Goal: Contribute content

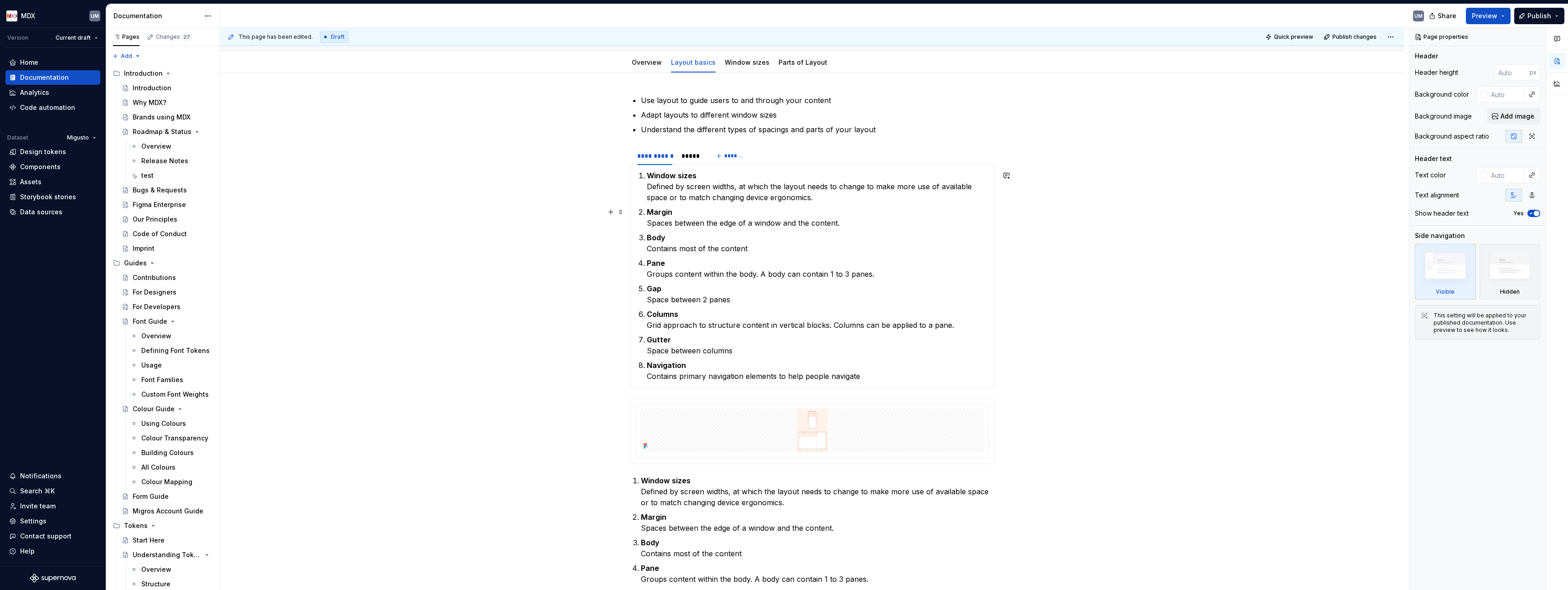
scroll to position [85, 0]
click at [687, 152] on html "MDX UM Version Current draft Home Documentation Analytics Code automation Datas…" at bounding box center [784, 295] width 1568 height 590
click at [676, 150] on html "MDX UM Version Current draft Home Documentation Analytics Code automation Datas…" at bounding box center [784, 295] width 1568 height 590
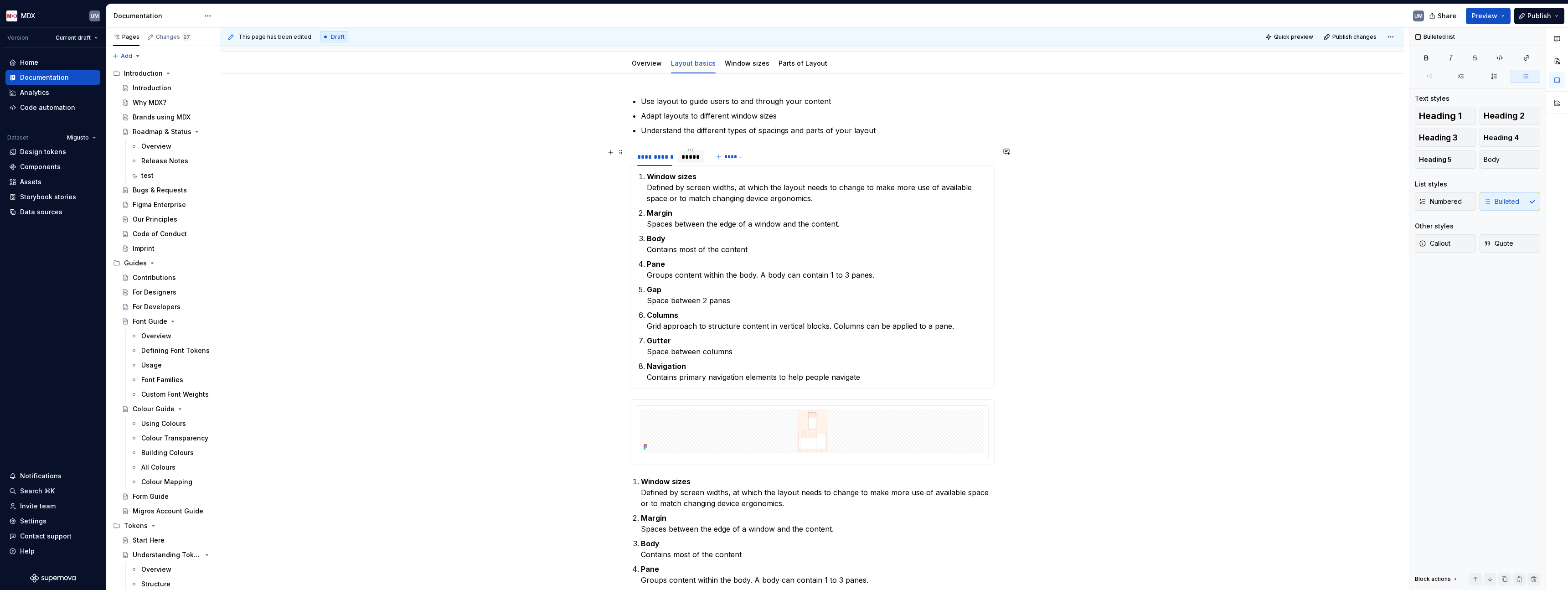
click at [684, 155] on div "*****" at bounding box center [691, 156] width 19 height 9
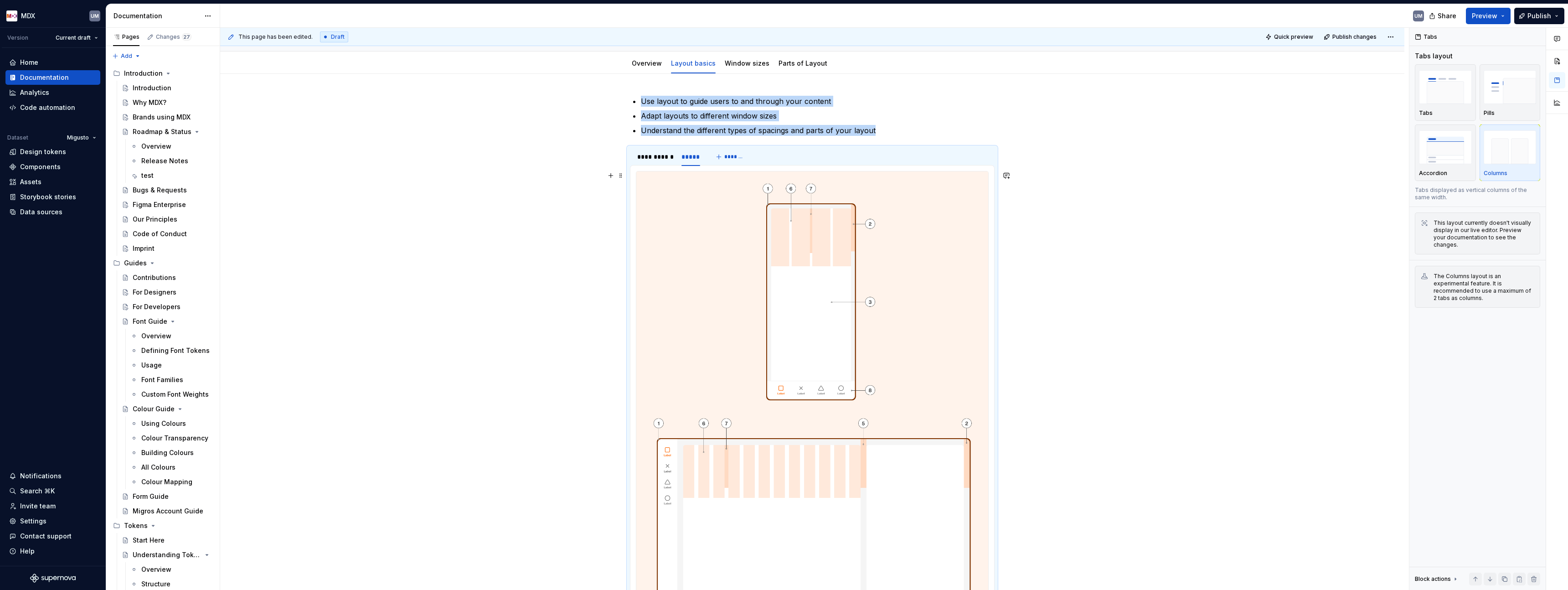
click at [807, 247] on img at bounding box center [812, 421] width 352 height 499
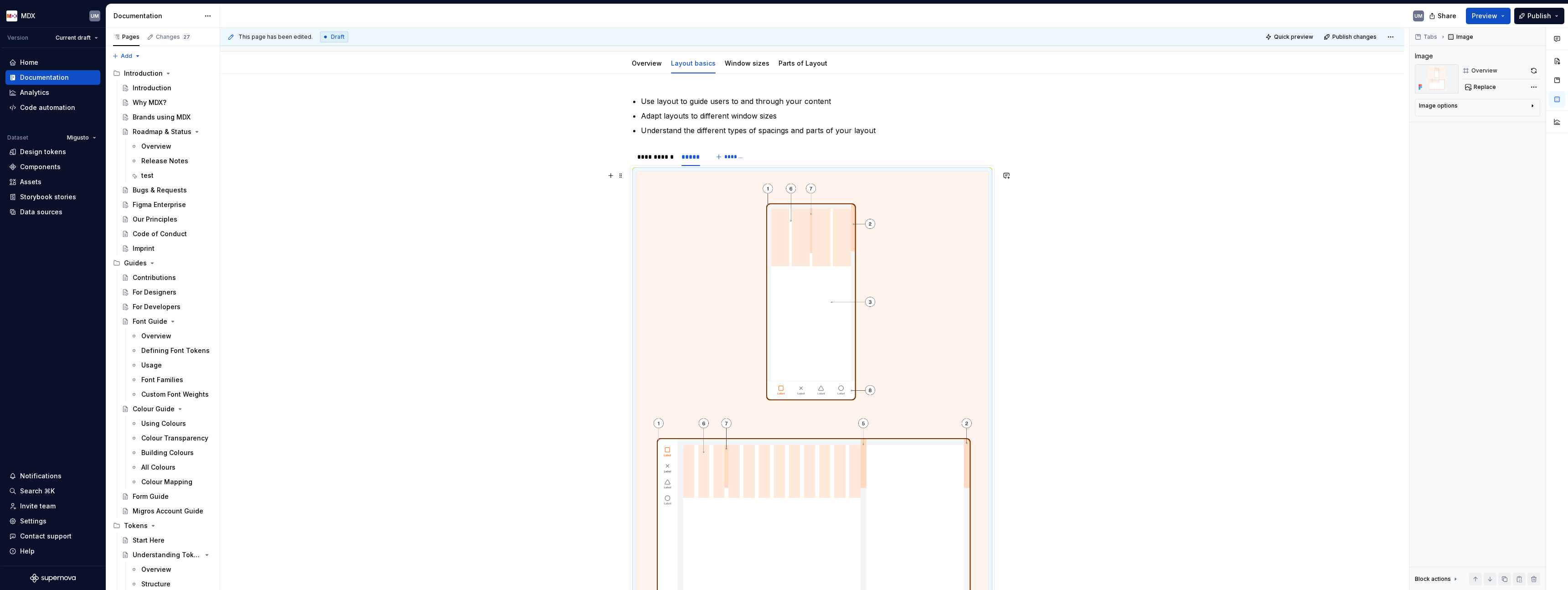
click at [819, 242] on img at bounding box center [812, 421] width 352 height 499
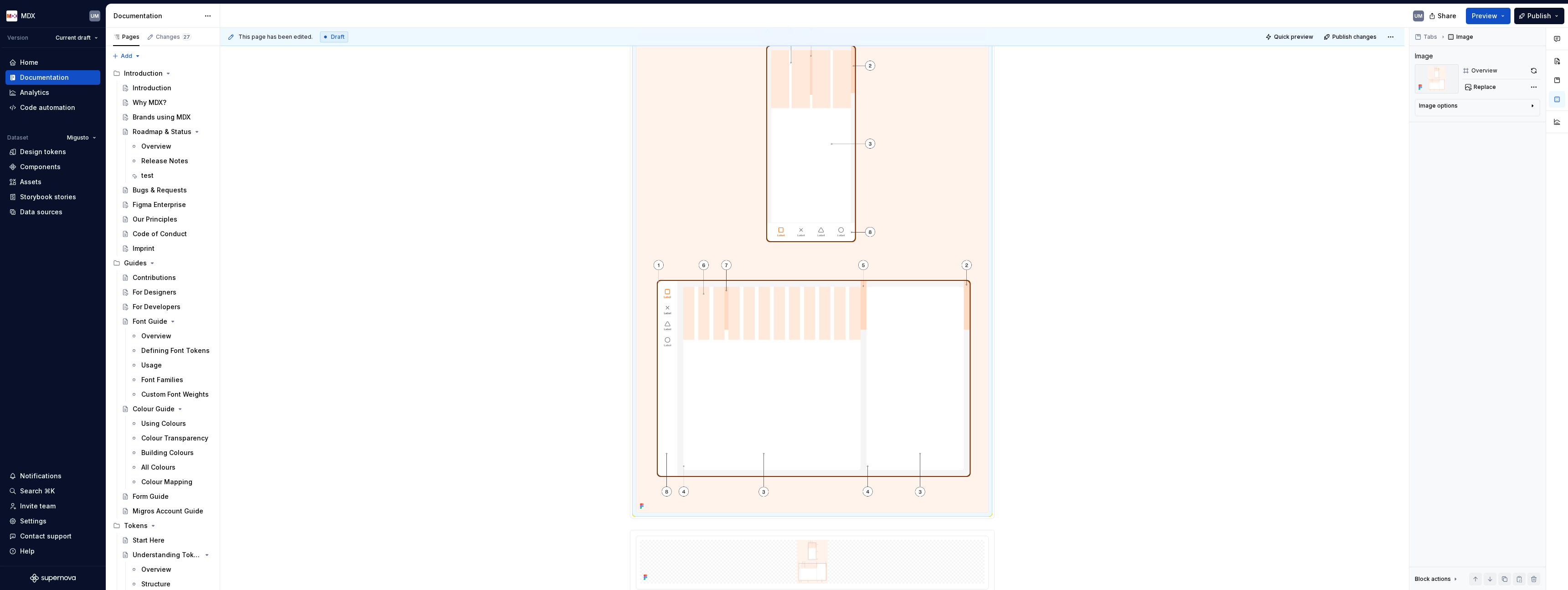
scroll to position [222, 0]
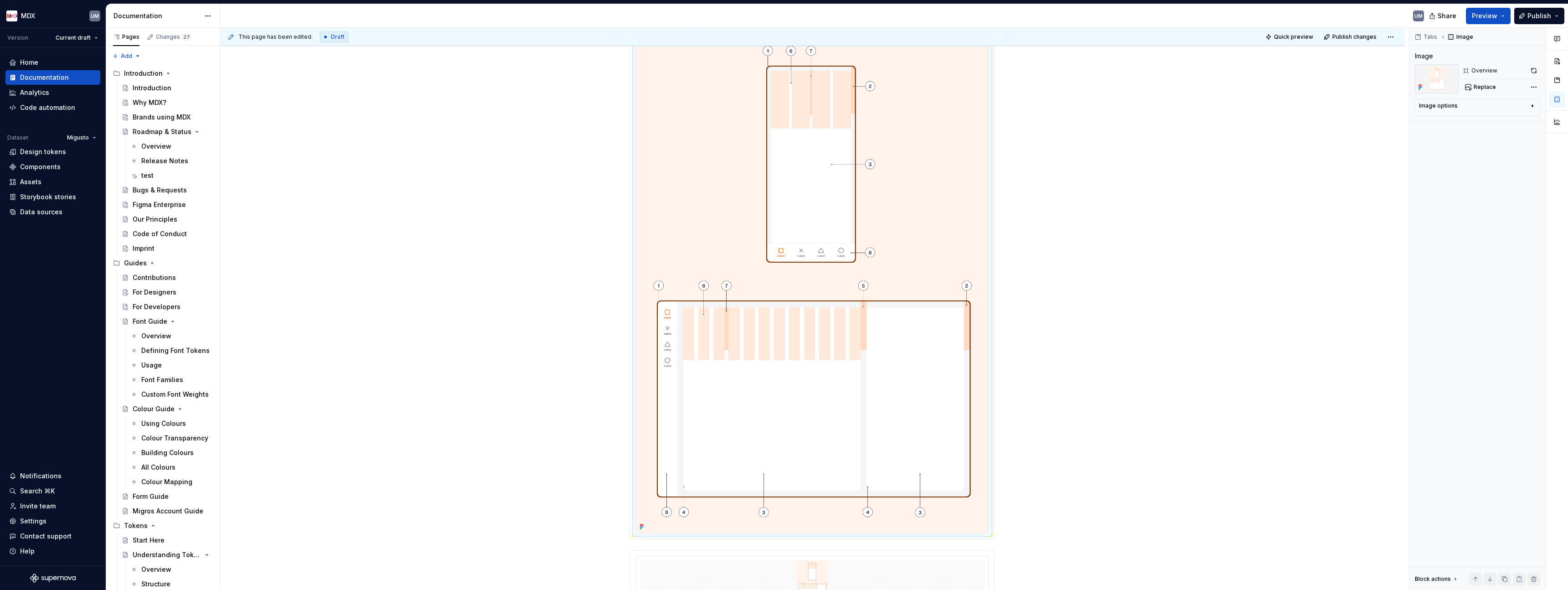
click at [791, 219] on img at bounding box center [812, 283] width 352 height 499
click at [1480, 86] on span "Replace" at bounding box center [1485, 87] width 23 height 7
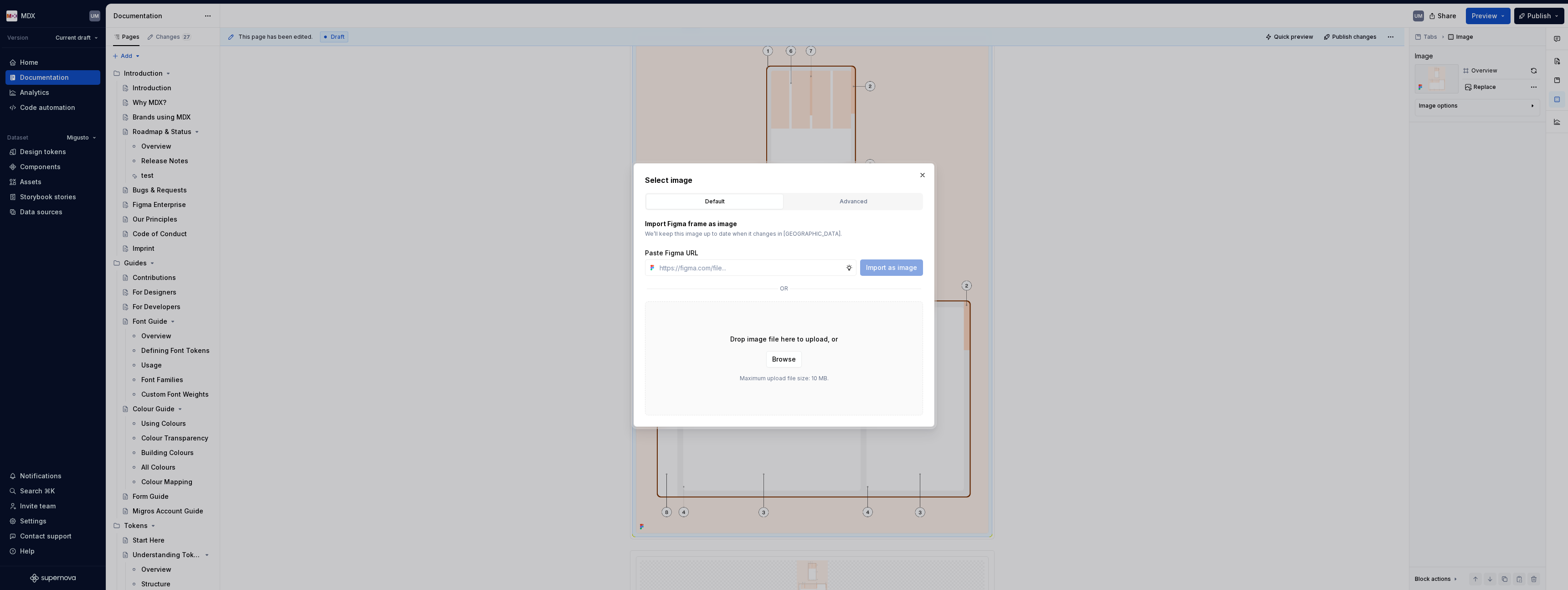
type textarea "*"
type input "[URL][DOMAIN_NAME]"
click at [888, 270] on span "Import as image" at bounding box center [892, 267] width 51 height 9
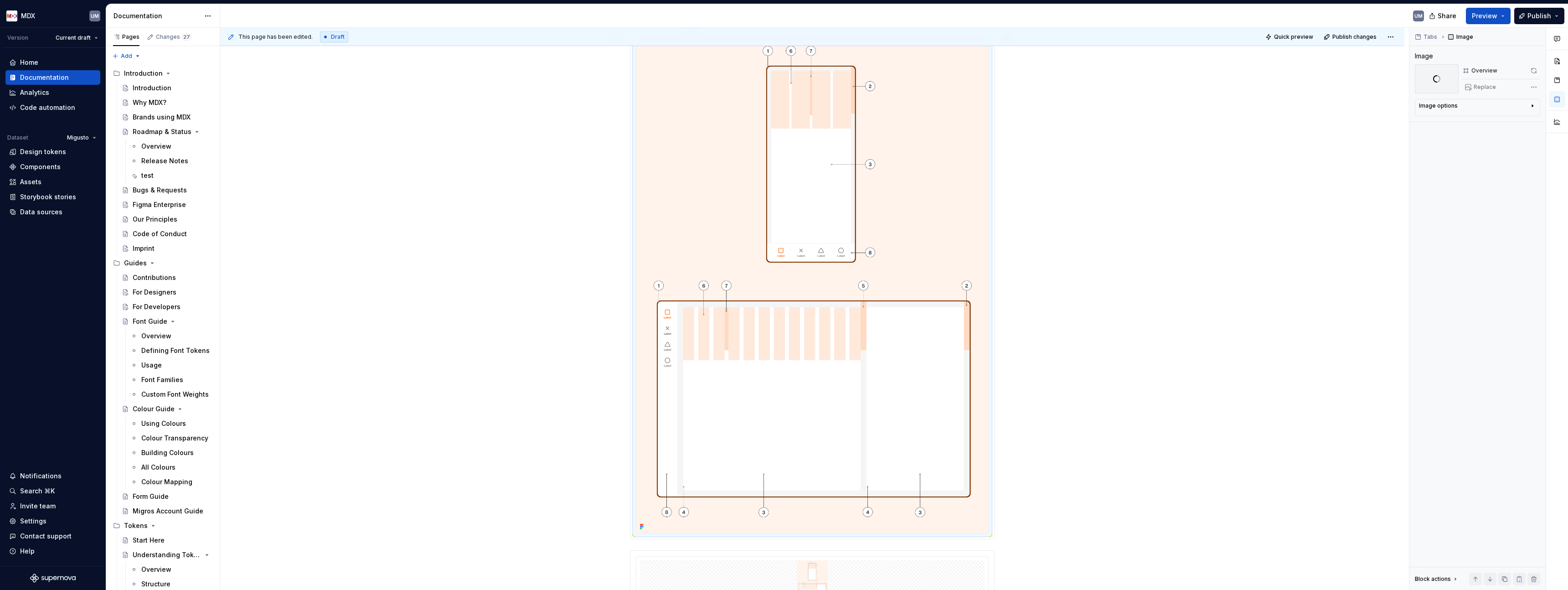
type textarea "*"
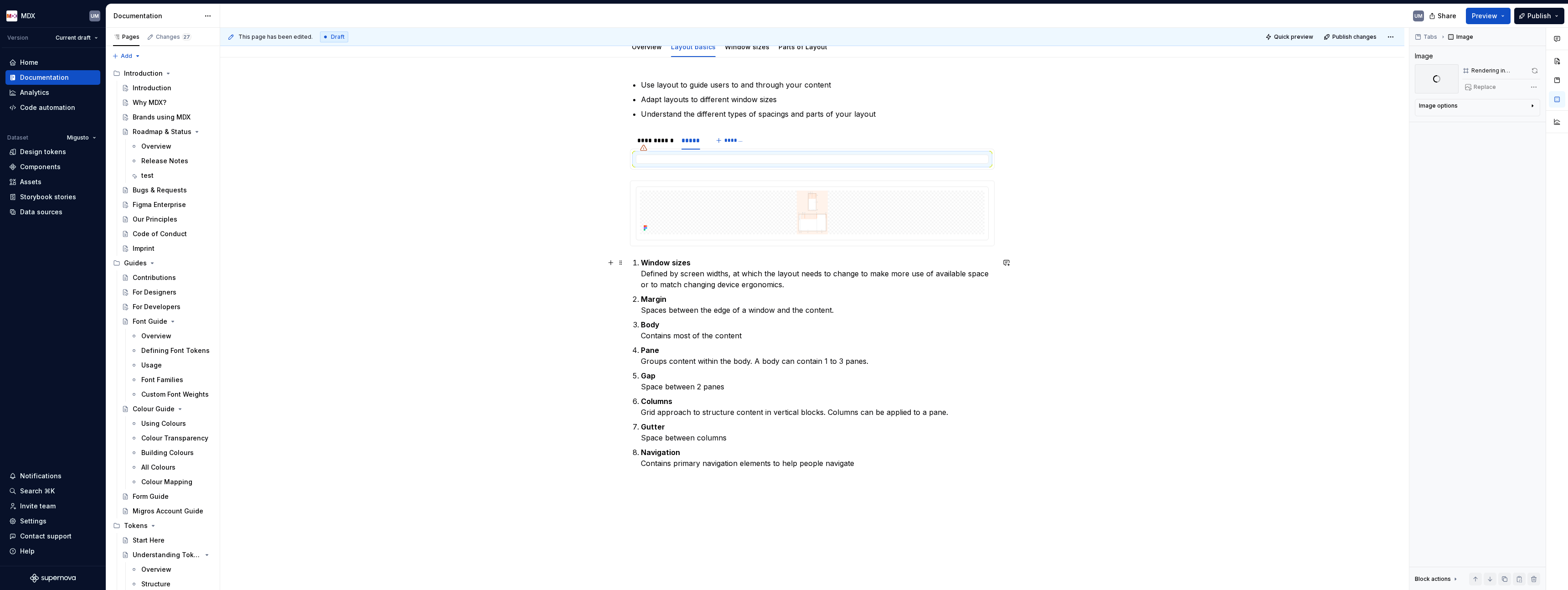
scroll to position [87, 0]
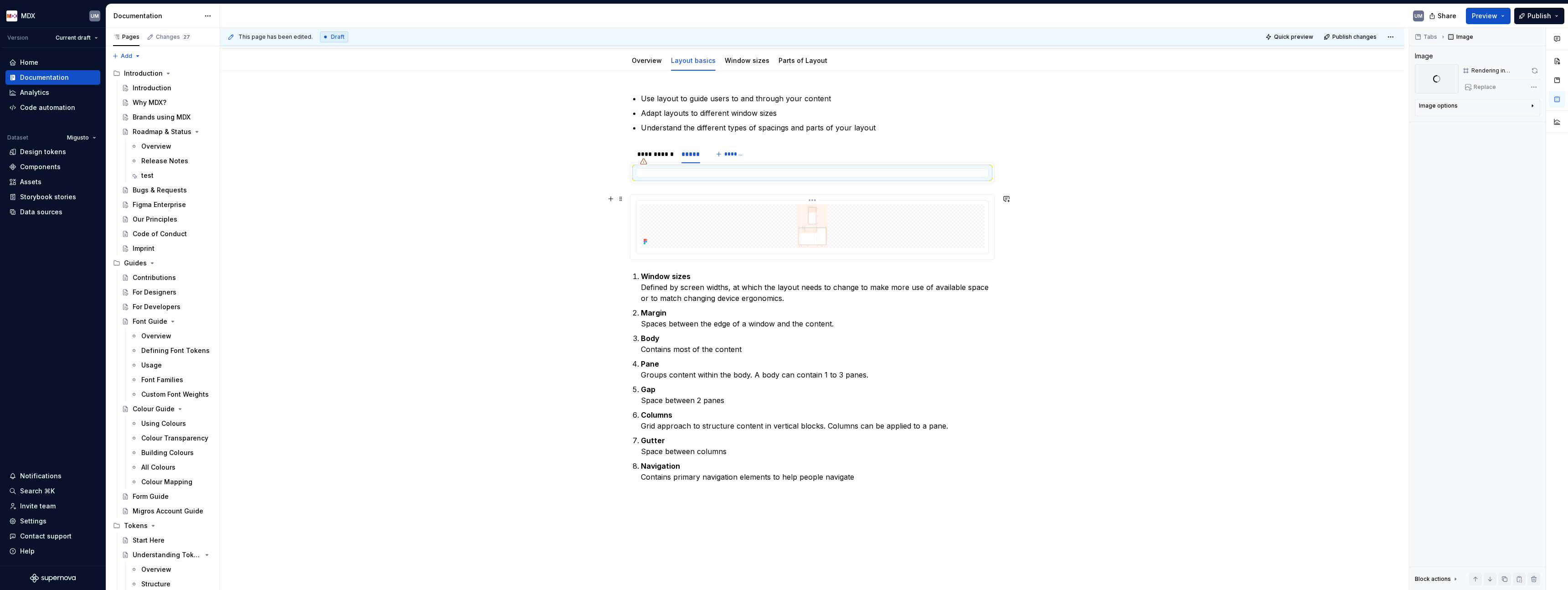
click at [805, 226] on img at bounding box center [812, 226] width 345 height 44
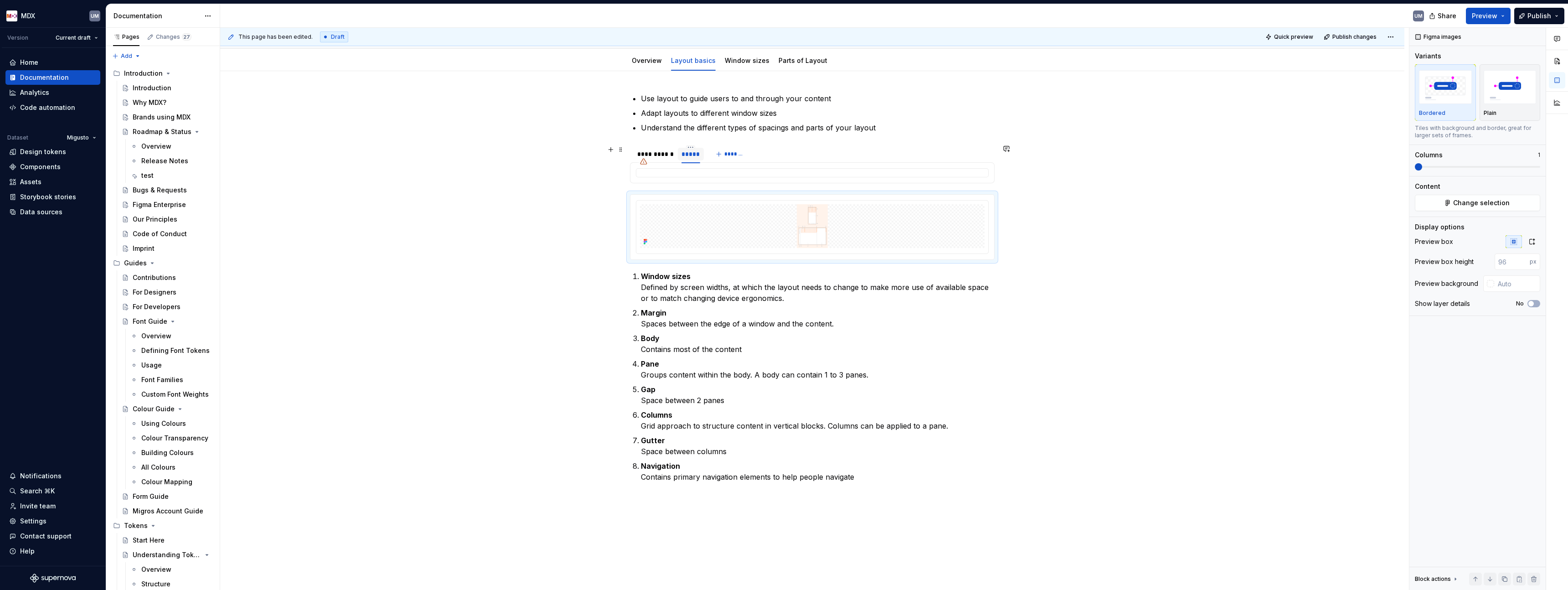
click at [688, 155] on div "*****" at bounding box center [691, 154] width 19 height 9
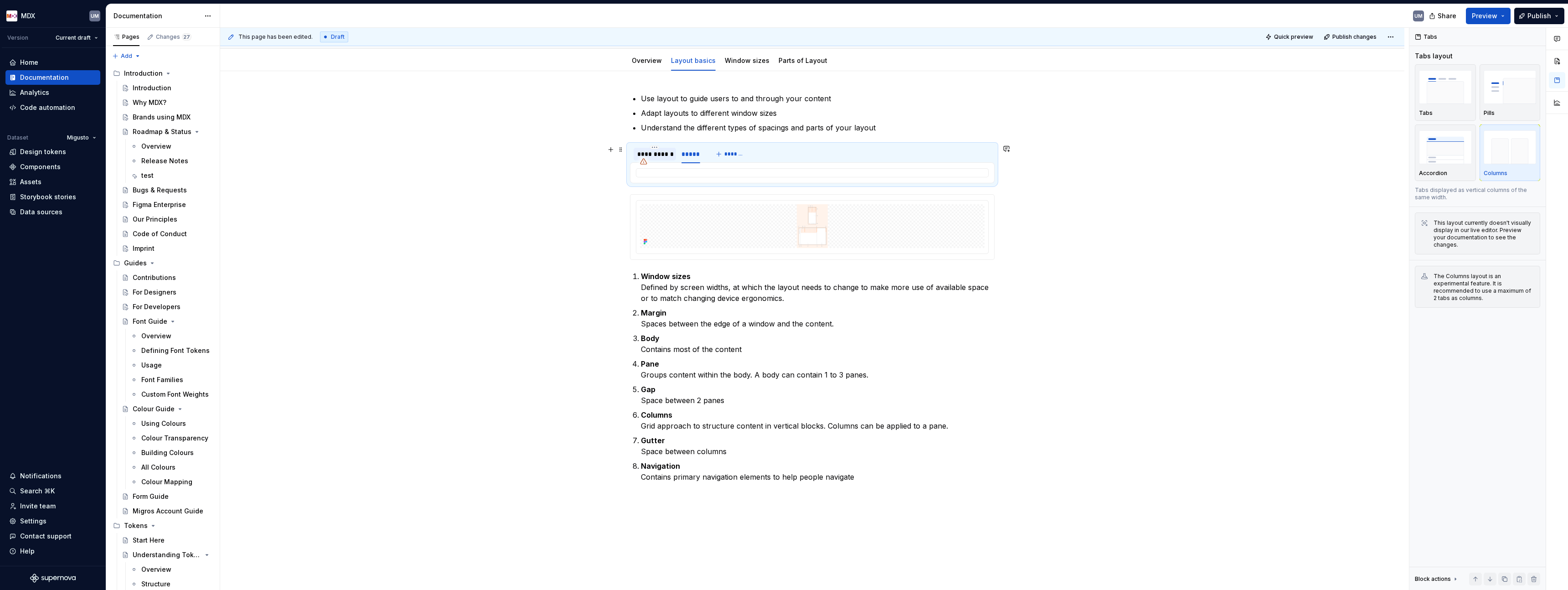
click at [660, 153] on div "**********" at bounding box center [655, 154] width 35 height 9
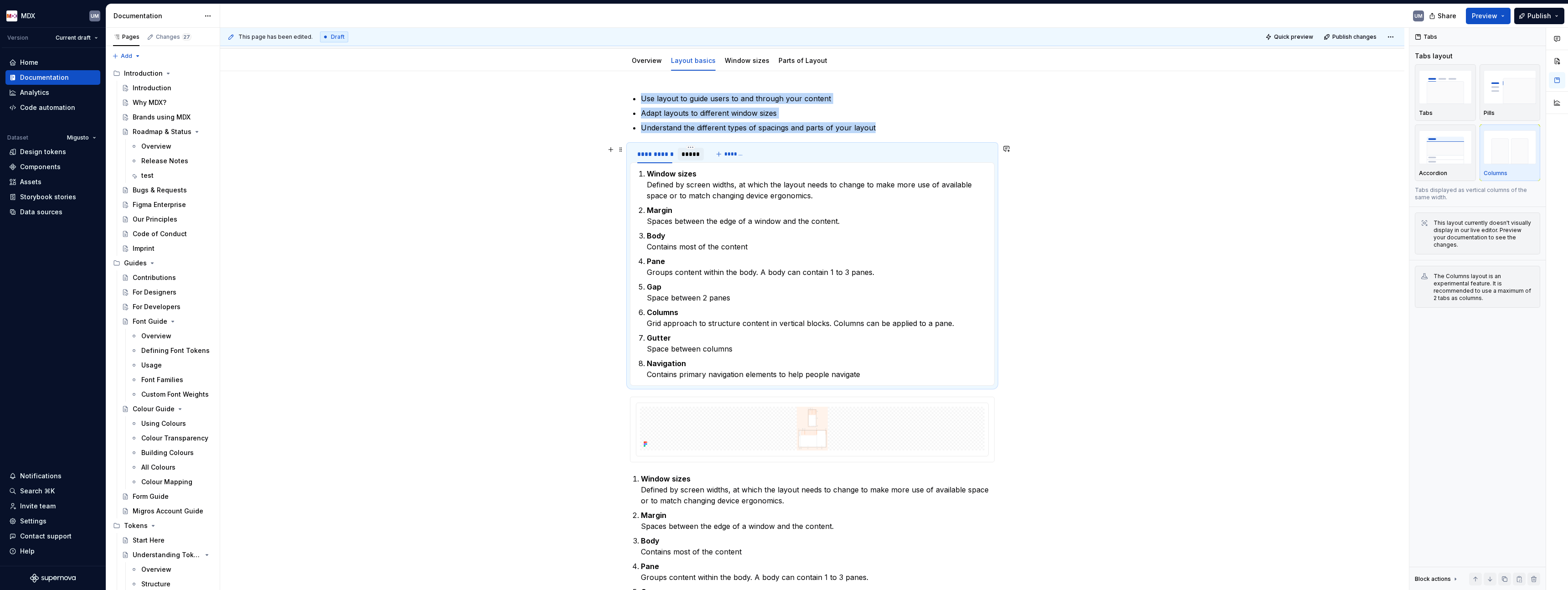
click at [687, 154] on div "*****" at bounding box center [691, 154] width 19 height 9
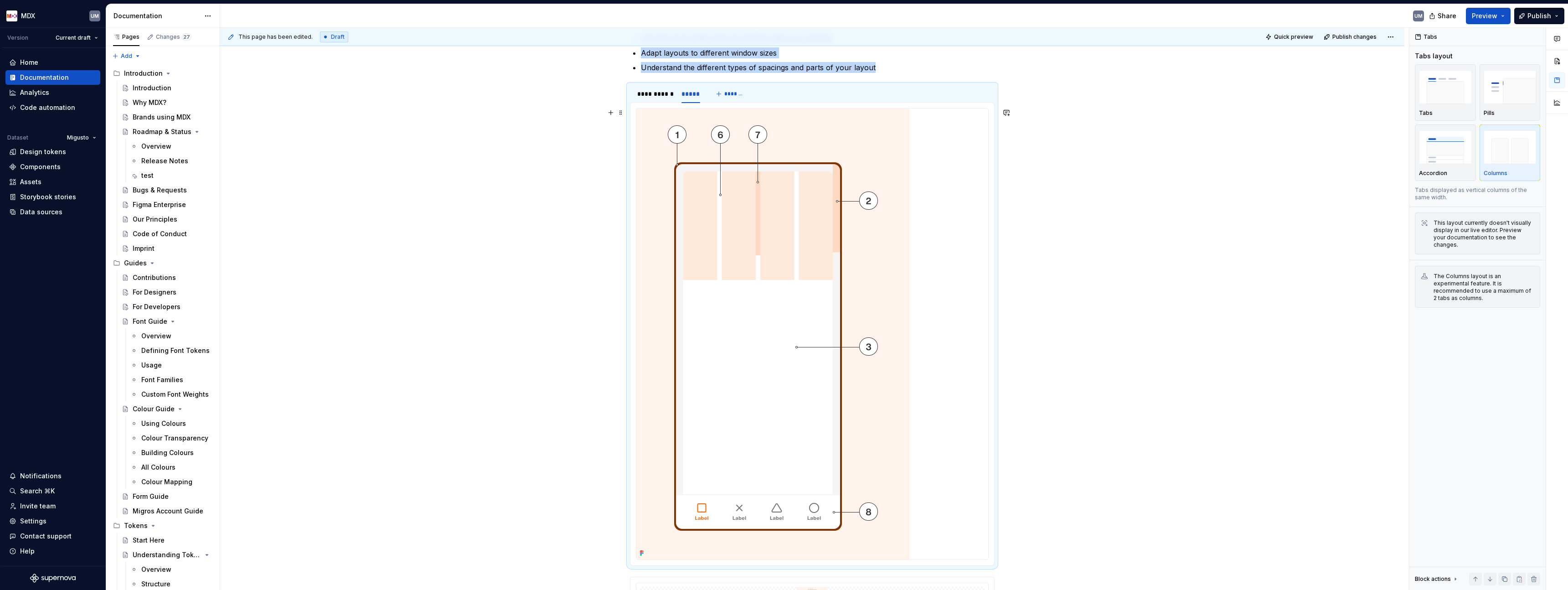
scroll to position [148, 0]
click at [660, 96] on div "**********" at bounding box center [655, 93] width 35 height 9
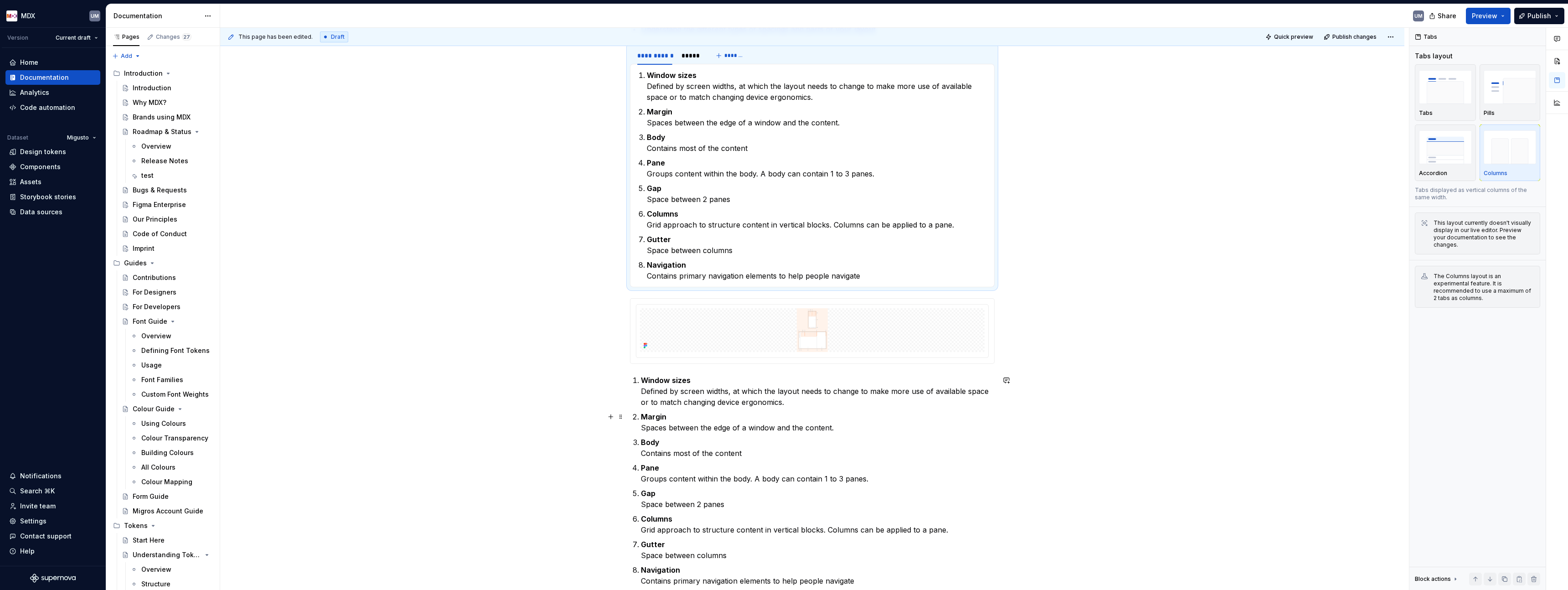
scroll to position [231, 0]
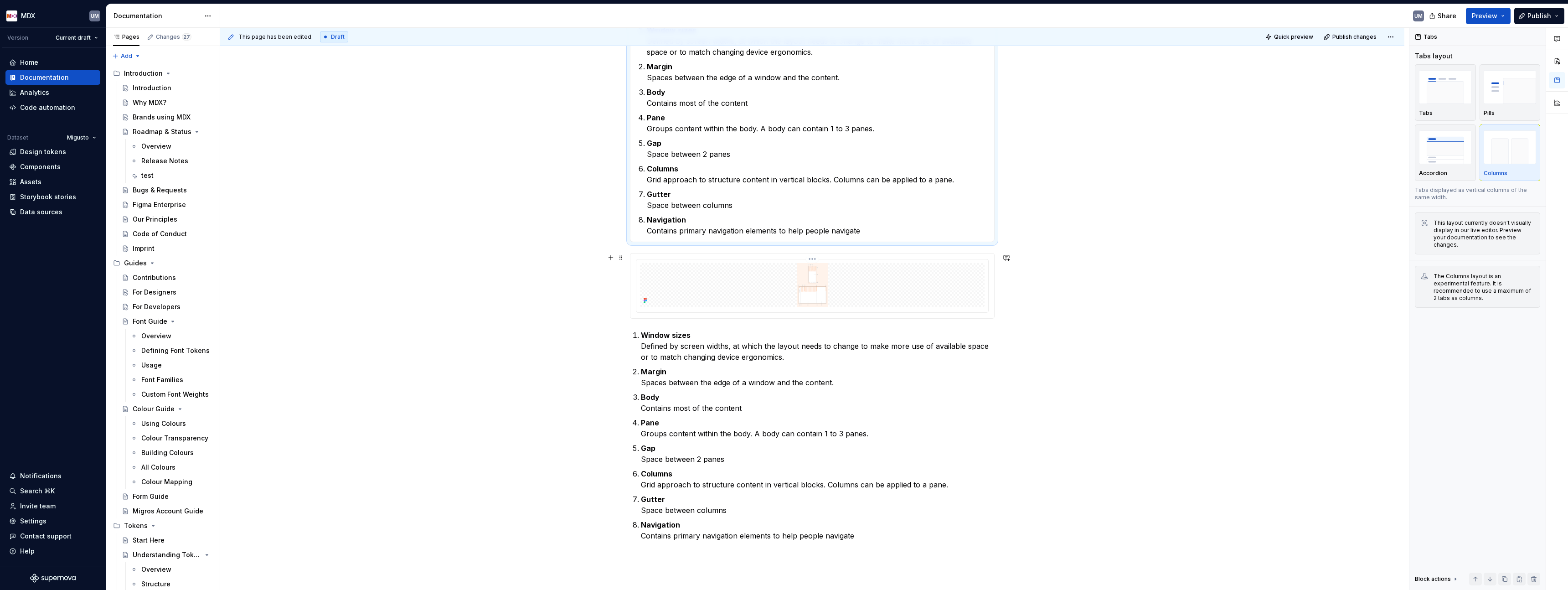
click at [728, 279] on img at bounding box center [812, 285] width 345 height 44
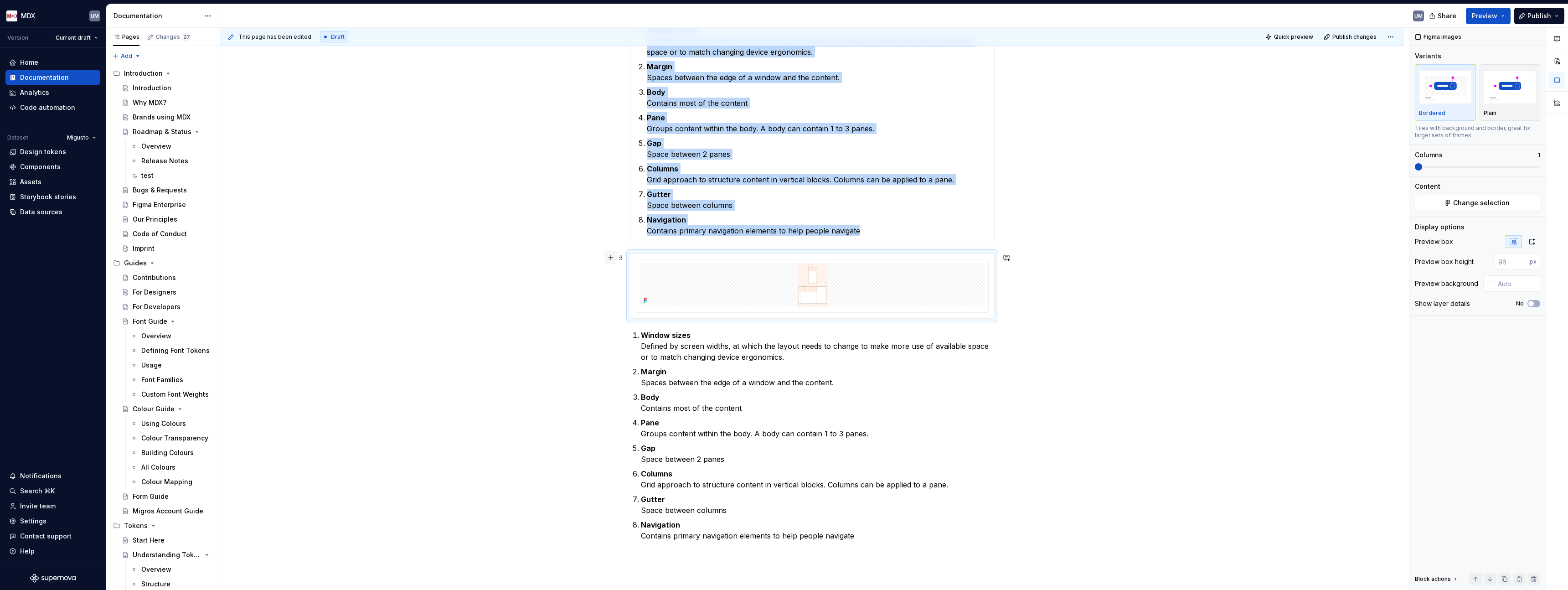
click at [612, 258] on button "button" at bounding box center [611, 258] width 13 height 13
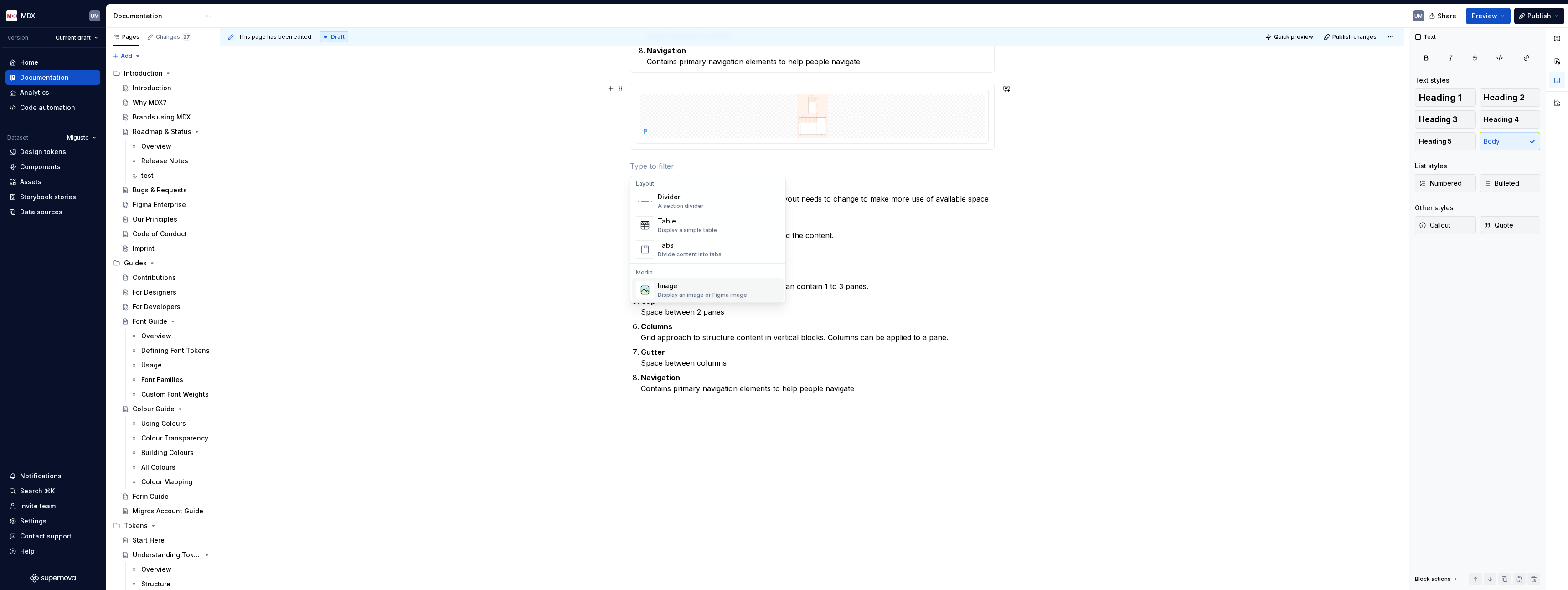
scroll to position [355, 0]
click at [696, 246] on span "Image Display an image or Figma image" at bounding box center [708, 235] width 152 height 24
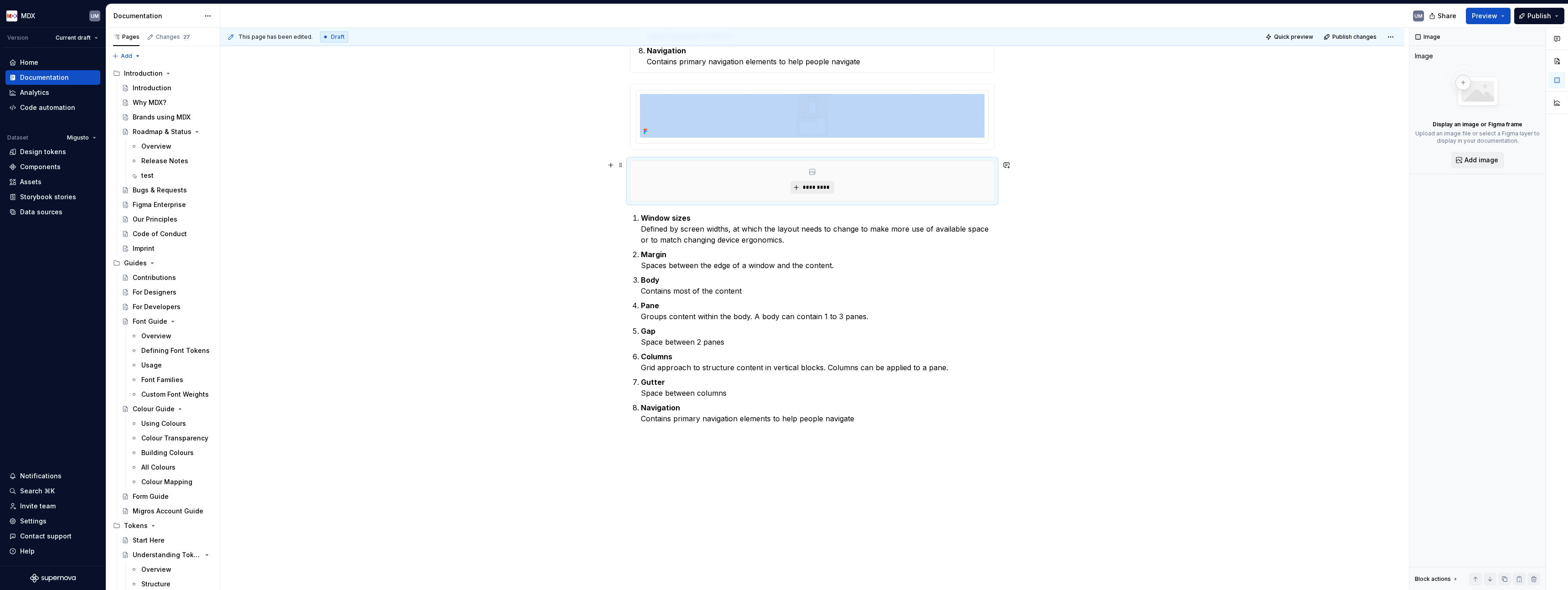
click at [818, 184] on span "*********" at bounding box center [816, 188] width 28 height 7
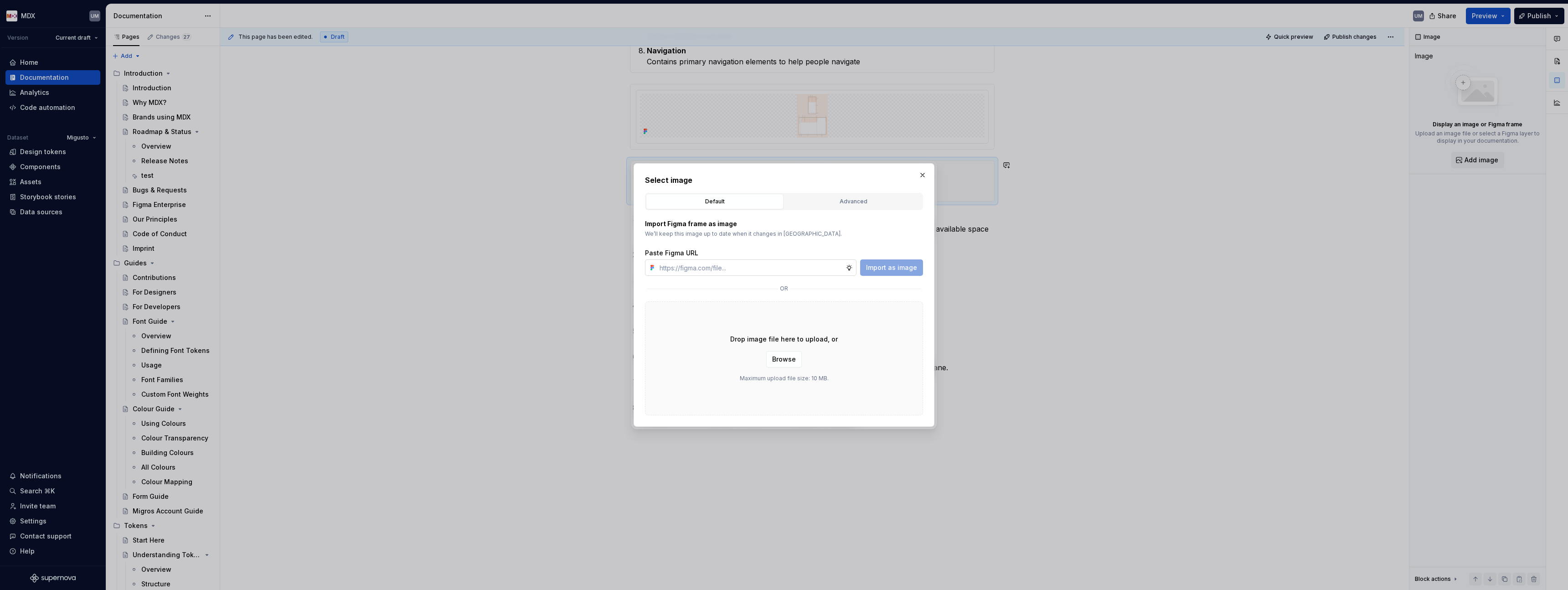
click at [765, 272] on input "text" at bounding box center [751, 267] width 190 height 16
paste input "[URL][DOMAIN_NAME]"
type input "[URL][DOMAIN_NAME]"
click at [886, 264] on span "Import as image" at bounding box center [892, 267] width 51 height 9
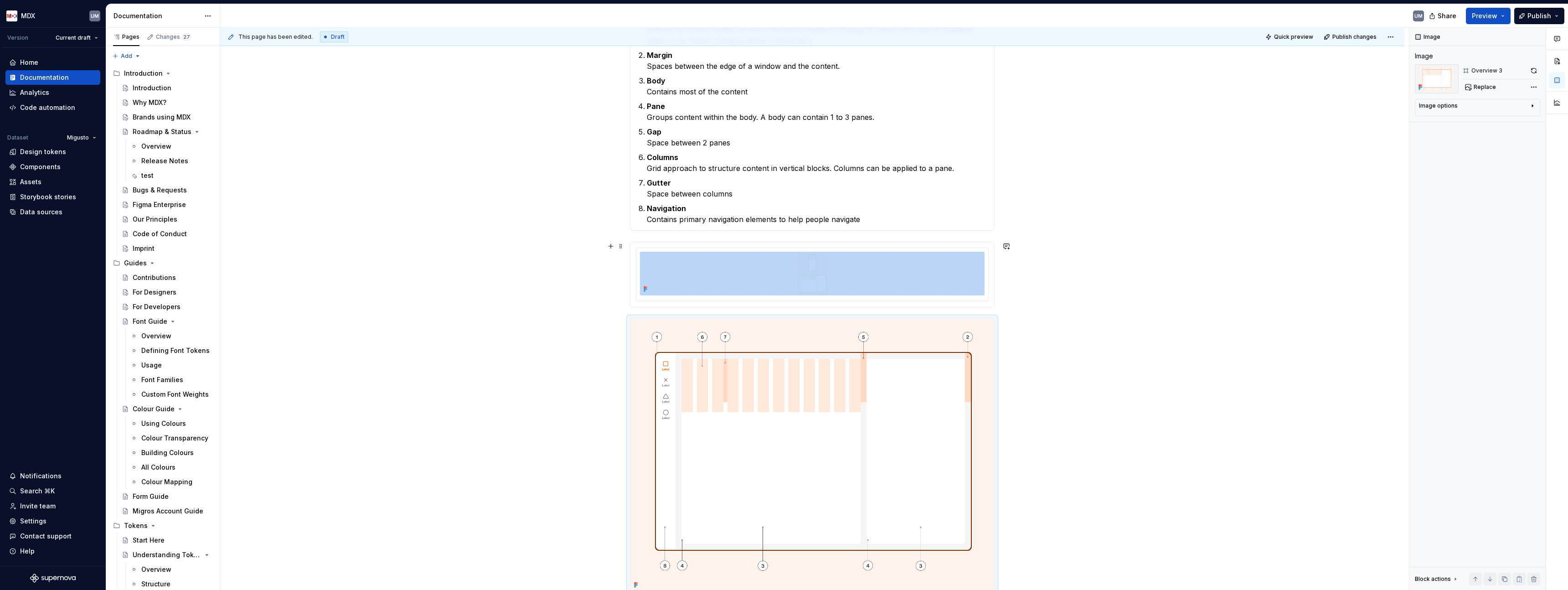
scroll to position [257, 0]
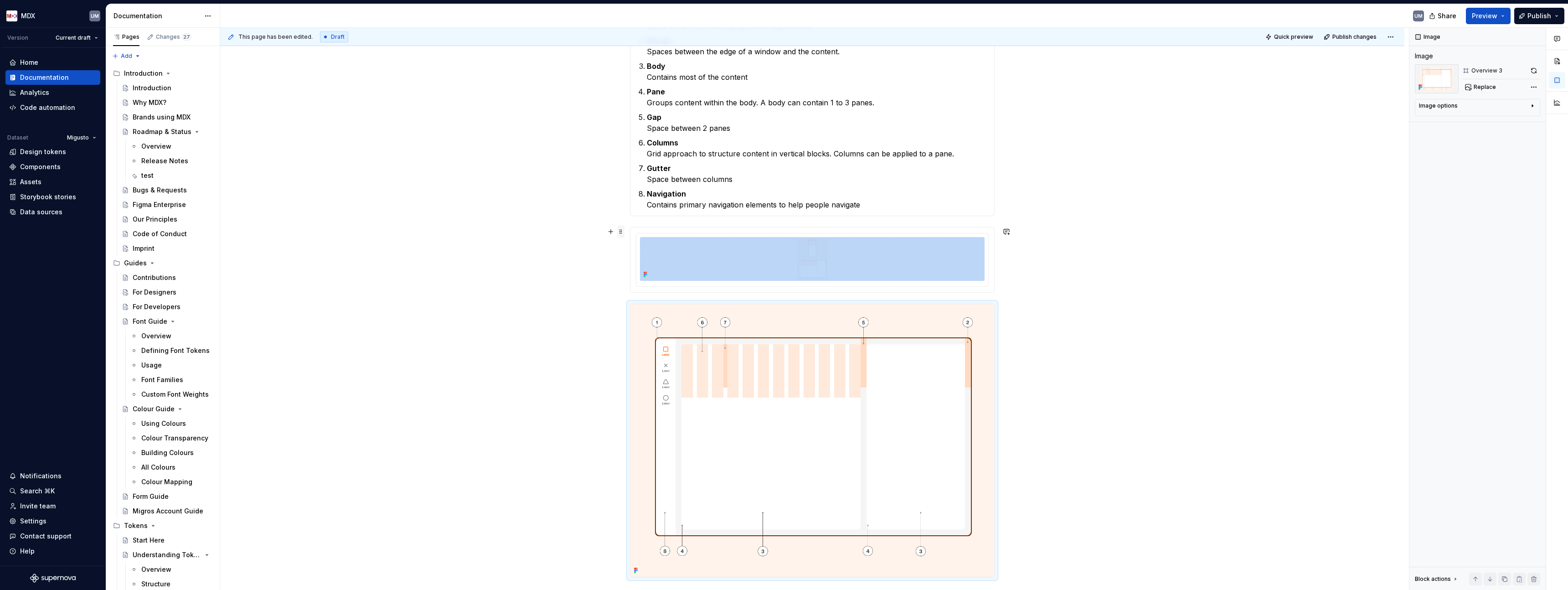
click at [619, 231] on span at bounding box center [621, 231] width 7 height 13
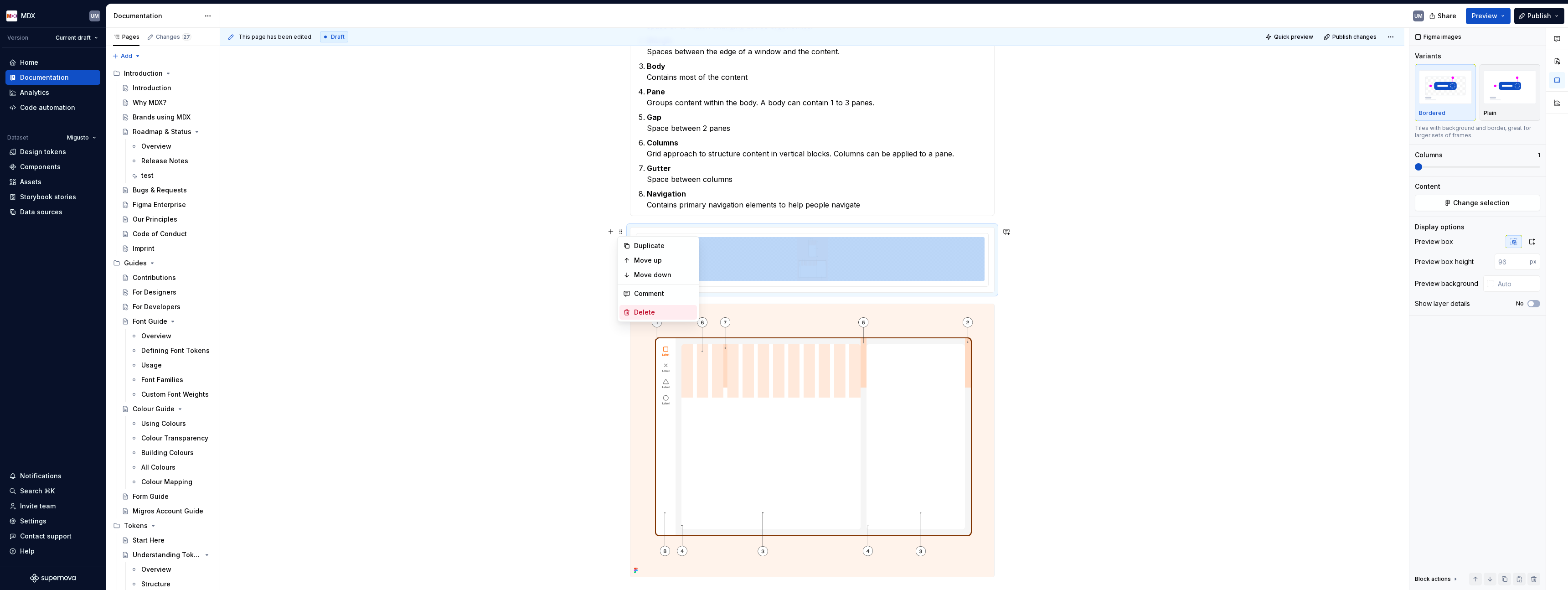
click at [634, 316] on div "Delete" at bounding box center [663, 312] width 59 height 9
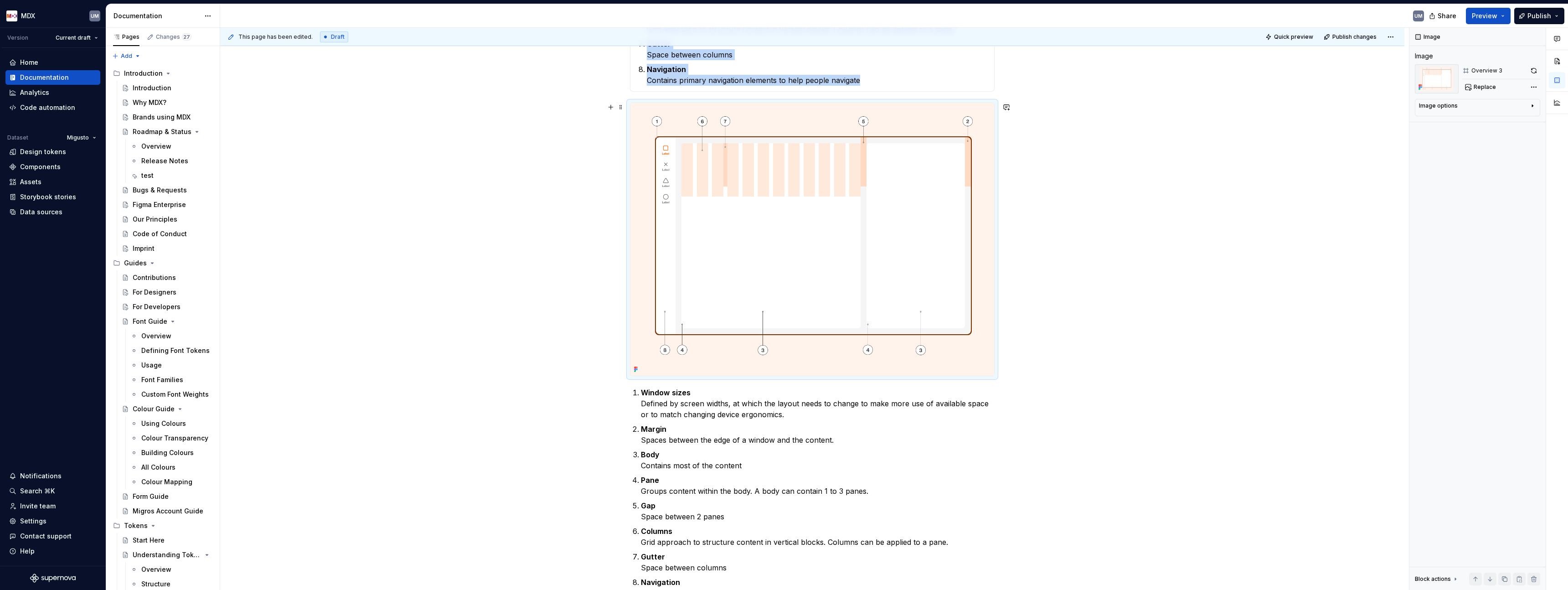
scroll to position [400, 0]
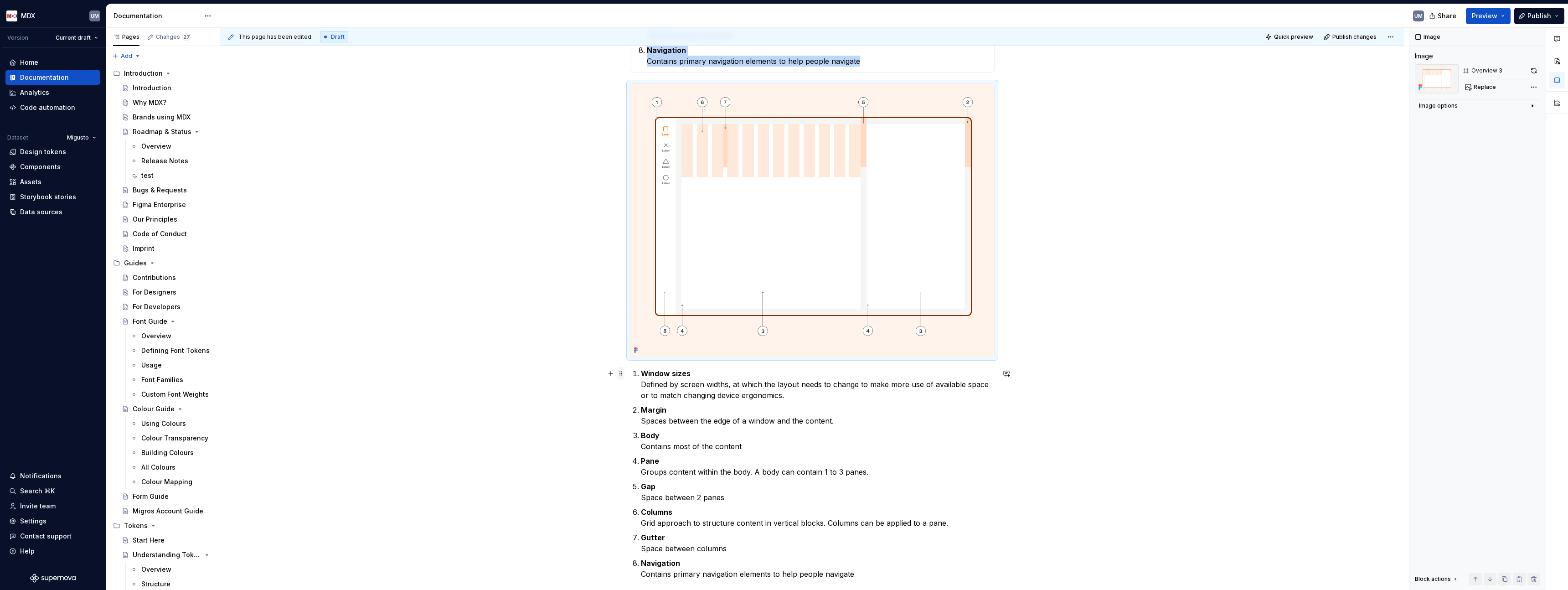
click at [621, 374] on span at bounding box center [621, 373] width 7 height 13
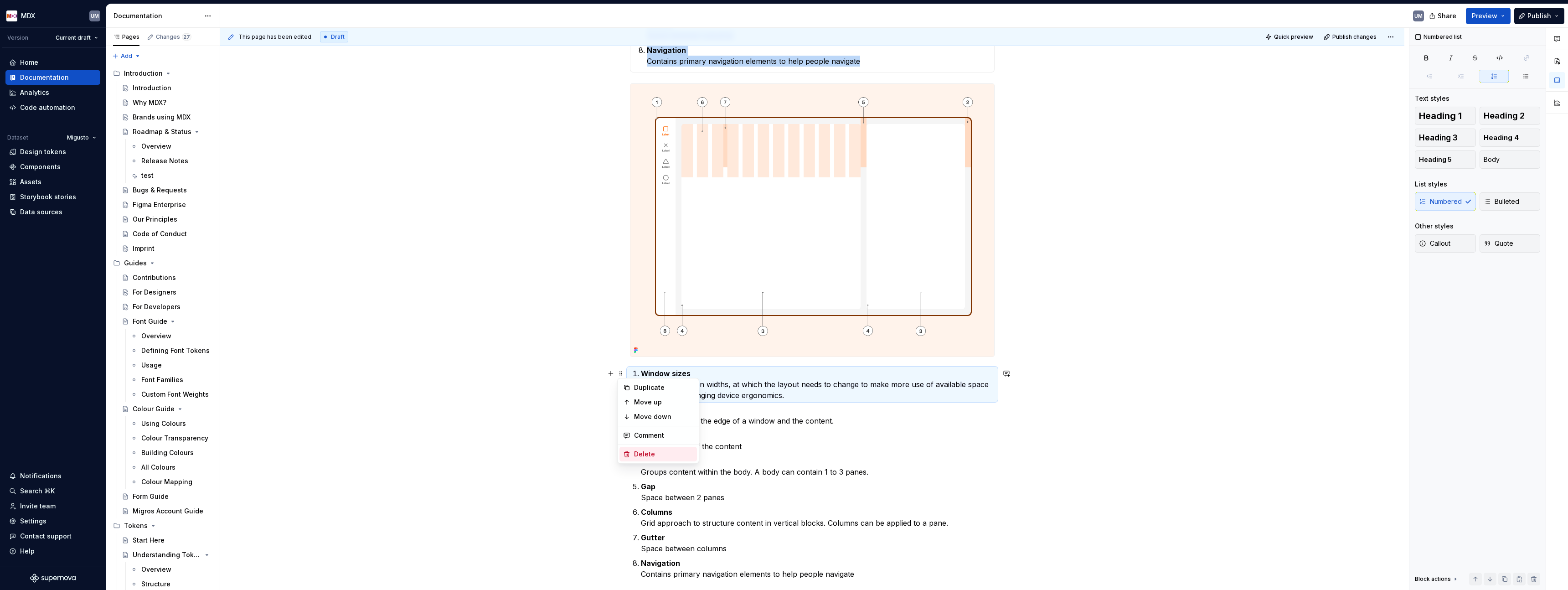
click at [635, 453] on div "Delete" at bounding box center [663, 454] width 59 height 9
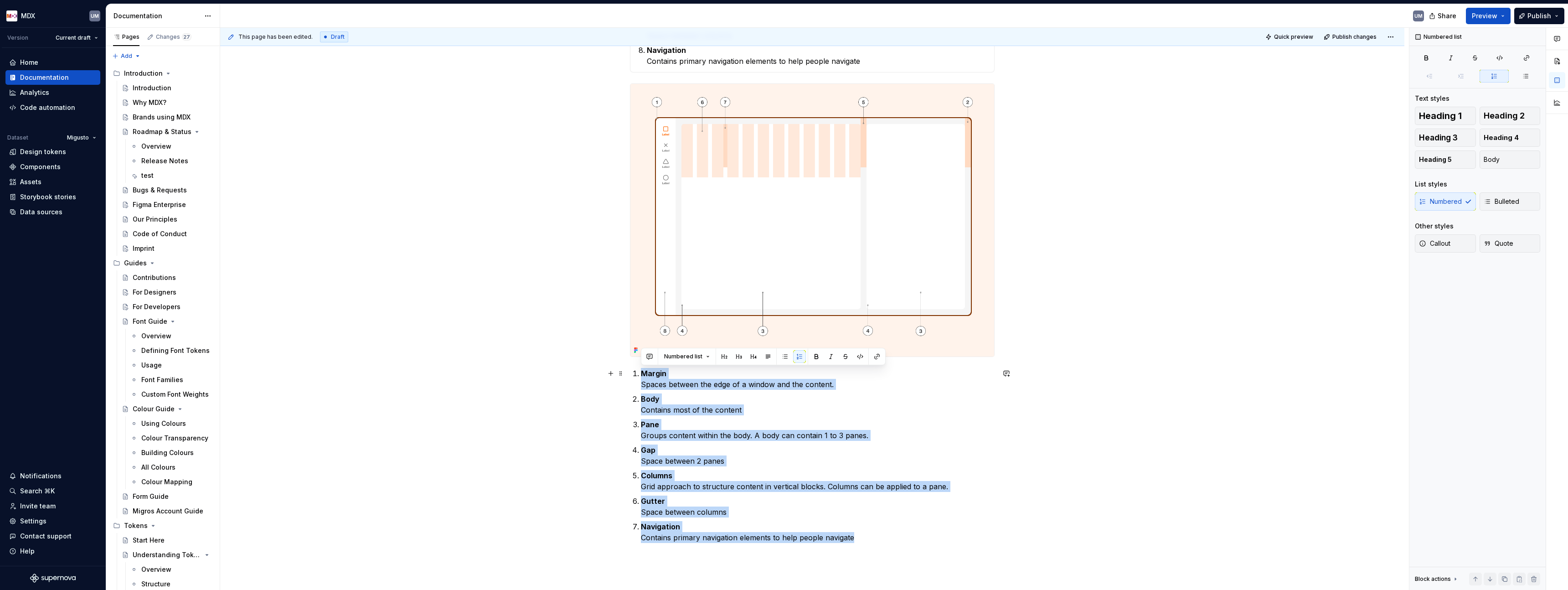
drag, startPoint x: 887, startPoint y: 536, endPoint x: 640, endPoint y: 371, distance: 297.0
click at [641, 372] on ol "Margin Spaces between the edge of a window and the content. Body Contains most …" at bounding box center [817, 455] width 354 height 175
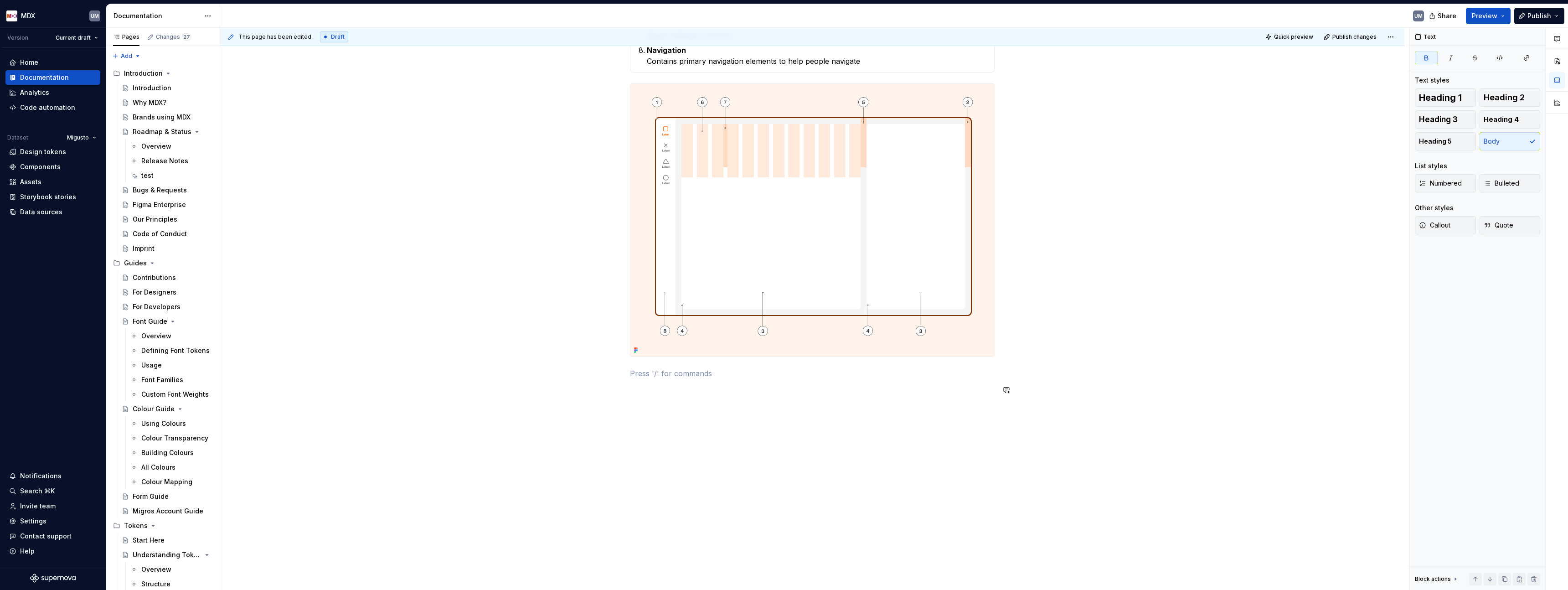
click at [746, 398] on div "**********" at bounding box center [812, 96] width 365 height 632
click at [622, 406] on span at bounding box center [621, 406] width 7 height 13
click at [640, 488] on div "Delete" at bounding box center [663, 486] width 59 height 9
click at [625, 396] on div "**********" at bounding box center [812, 177] width 1184 height 825
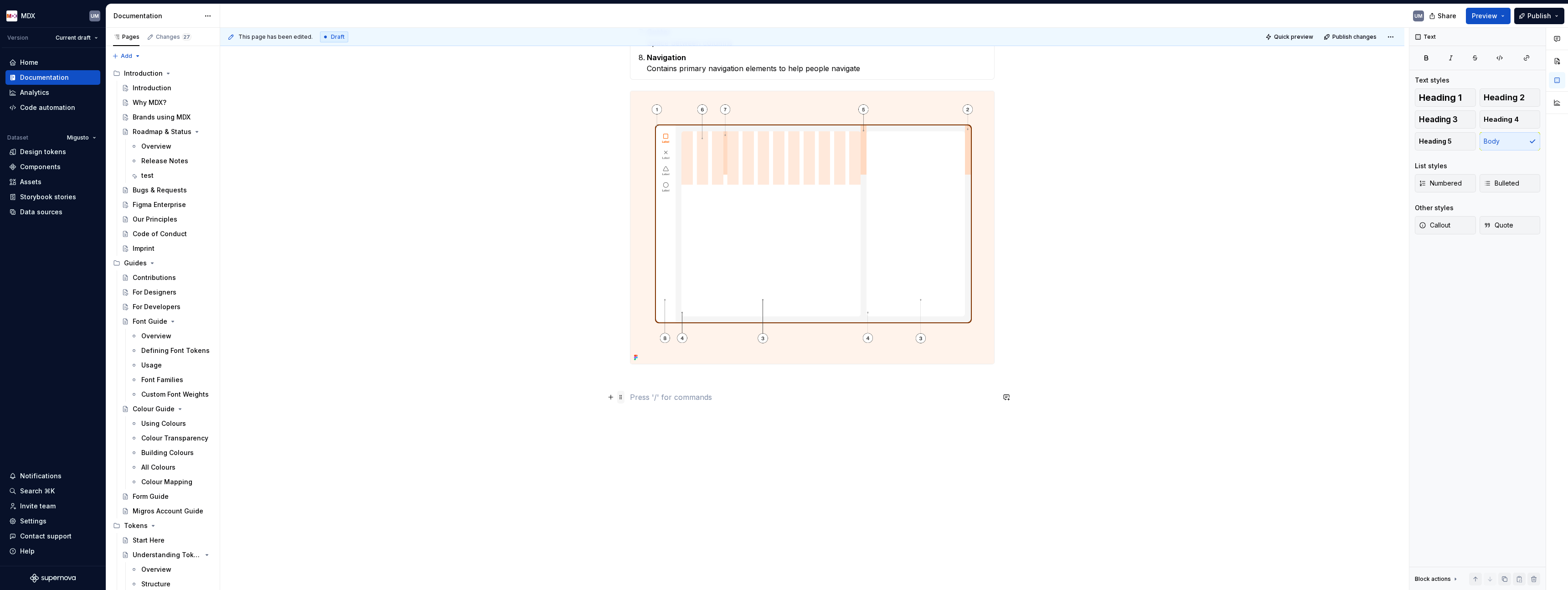
click at [620, 398] on span at bounding box center [621, 397] width 7 height 13
click at [635, 477] on div "Delete" at bounding box center [663, 477] width 59 height 9
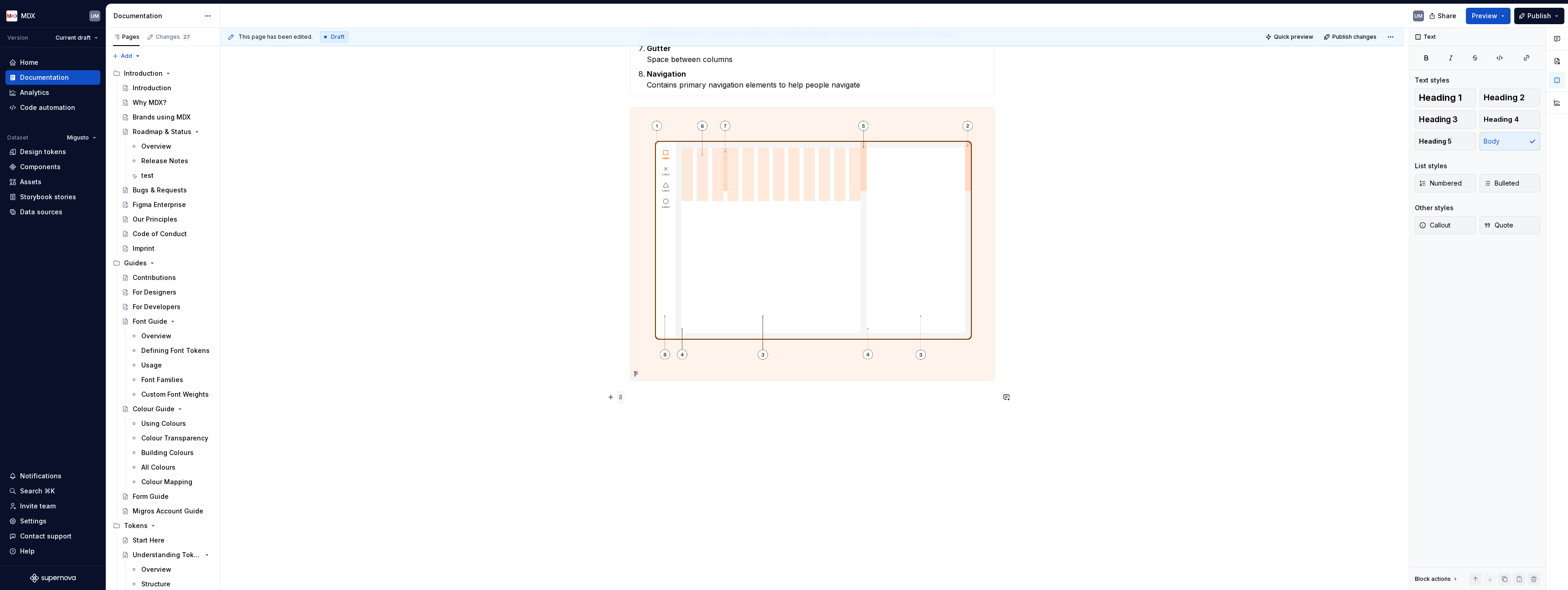
click at [621, 399] on span at bounding box center [621, 397] width 7 height 13
click at [638, 480] on div "Delete" at bounding box center [663, 477] width 59 height 9
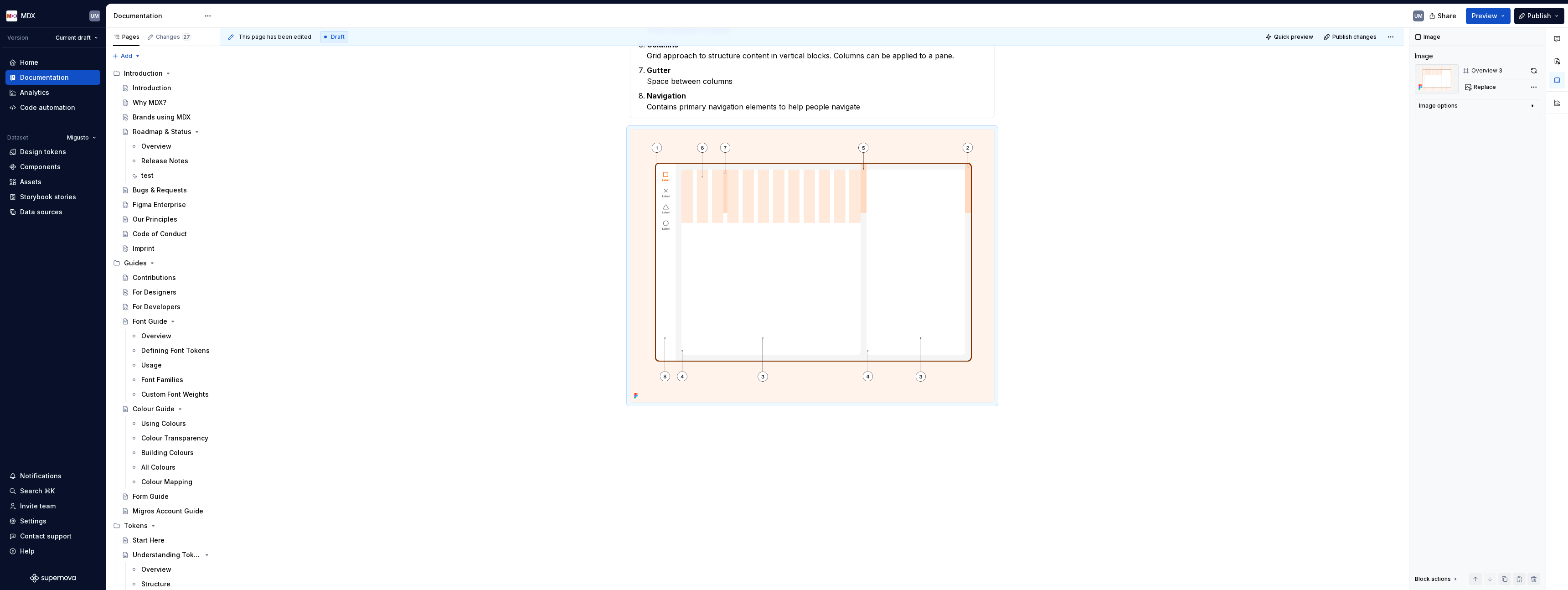
scroll to position [355, 0]
click at [631, 465] on div "**********" at bounding box center [814, 309] width 1189 height 563
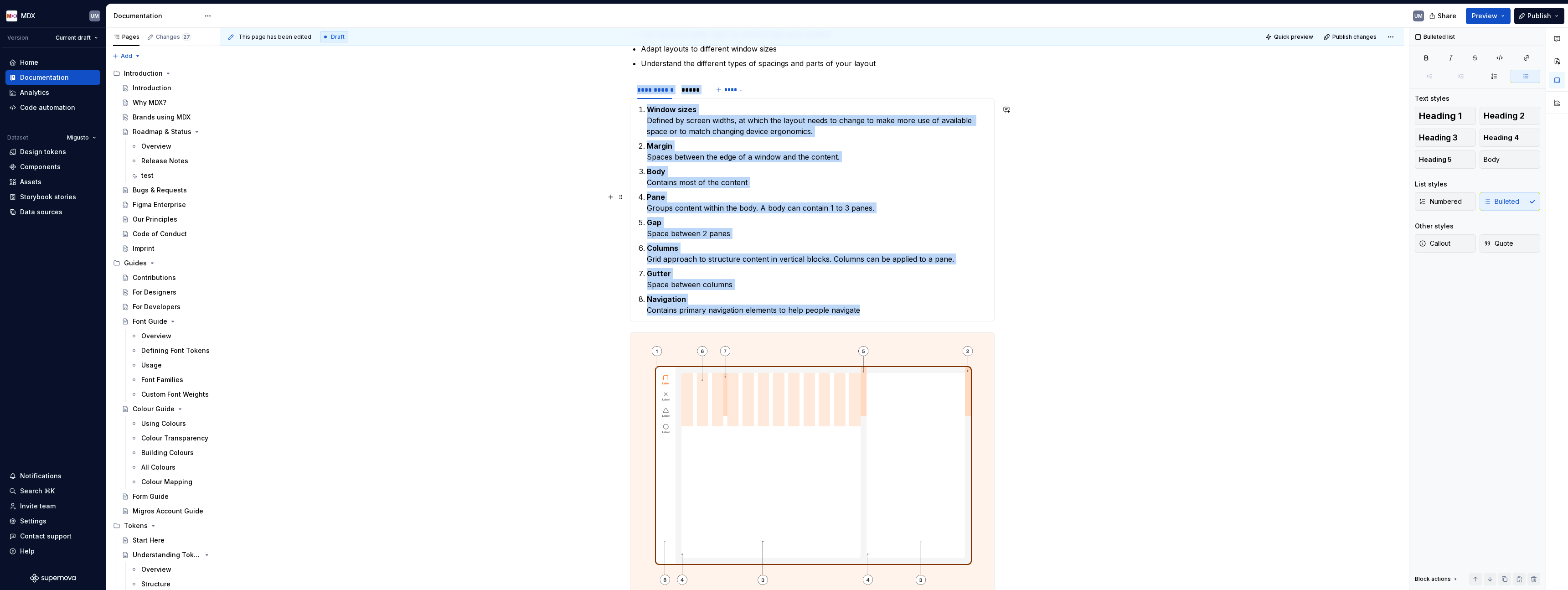
scroll to position [0, 0]
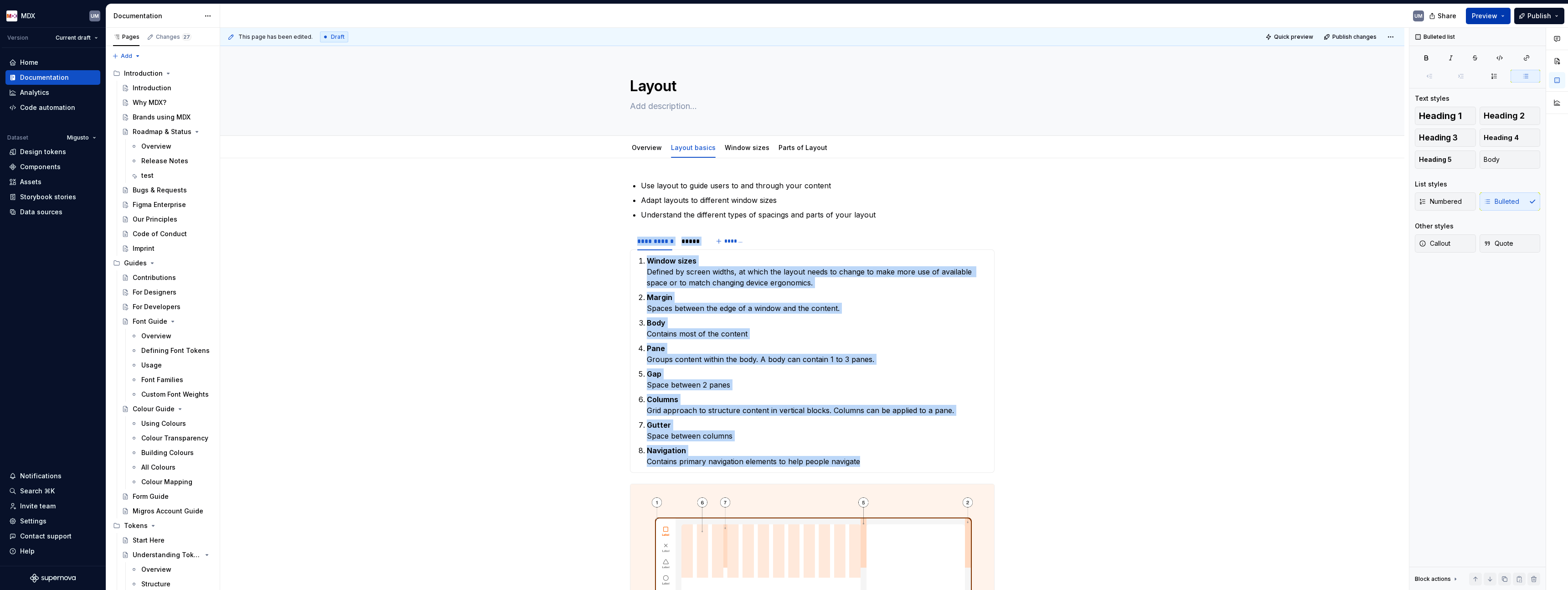
click at [1503, 18] on button "Preview" at bounding box center [1488, 16] width 44 height 16
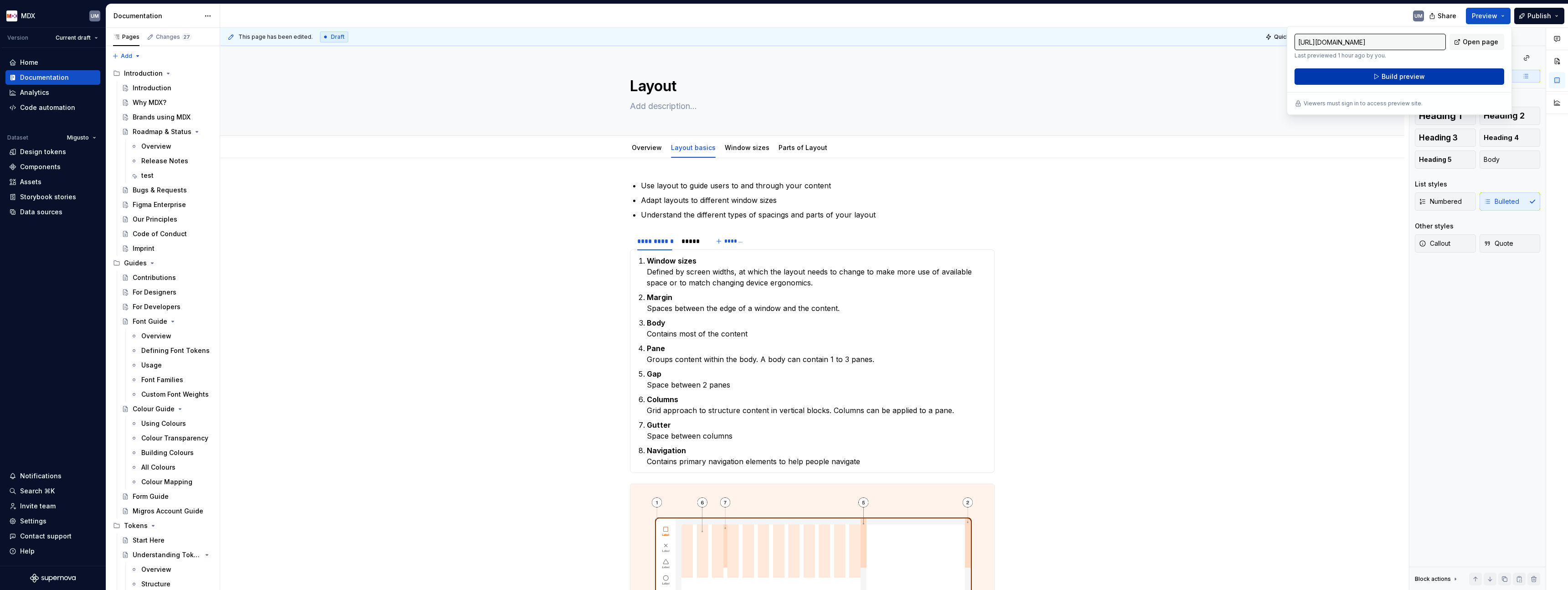
click at [1396, 77] on span "Build preview" at bounding box center [1403, 76] width 43 height 9
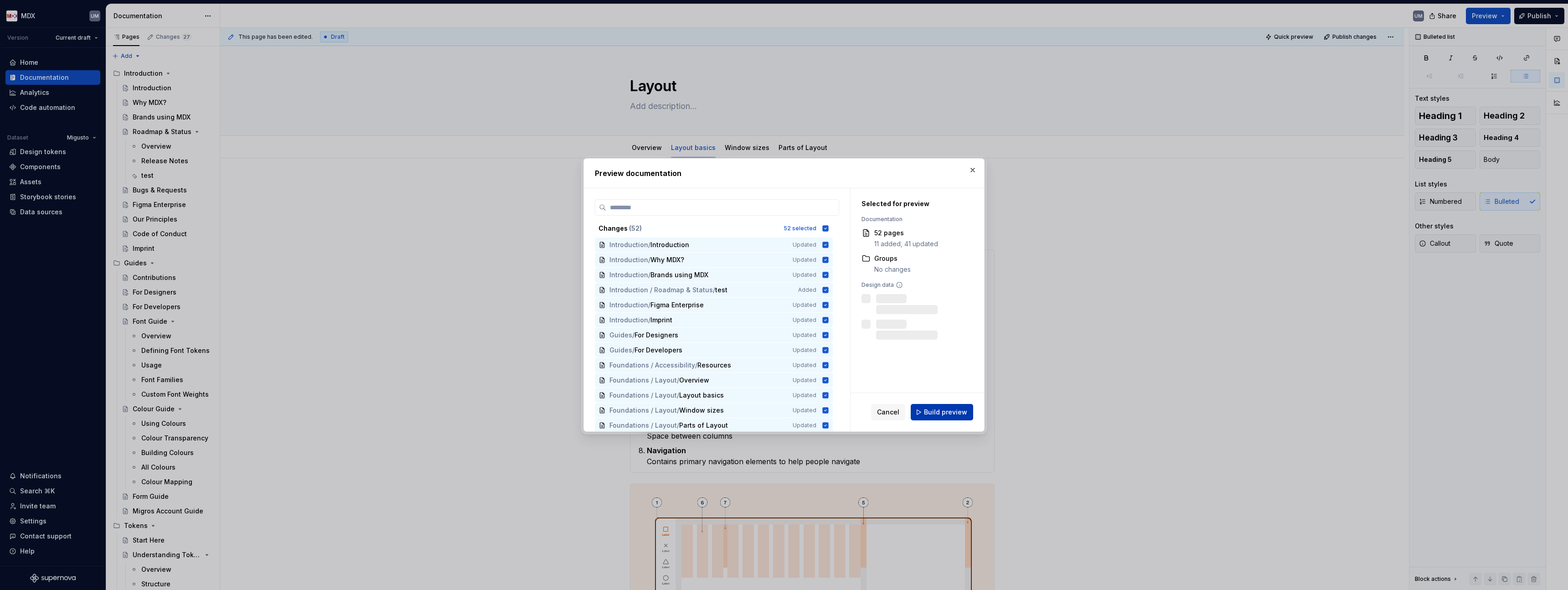
click at [945, 415] on span "Build preview" at bounding box center [945, 412] width 43 height 9
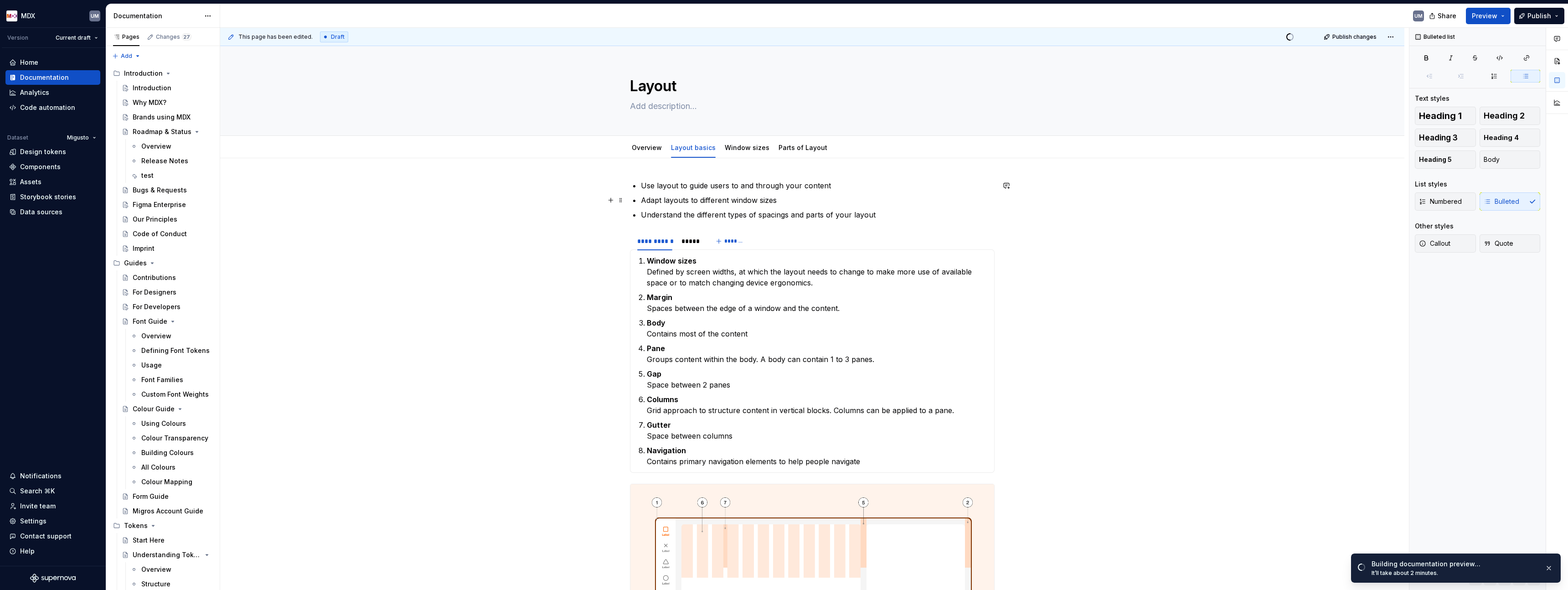
click at [1096, 202] on div "**********" at bounding box center [812, 552] width 1184 height 787
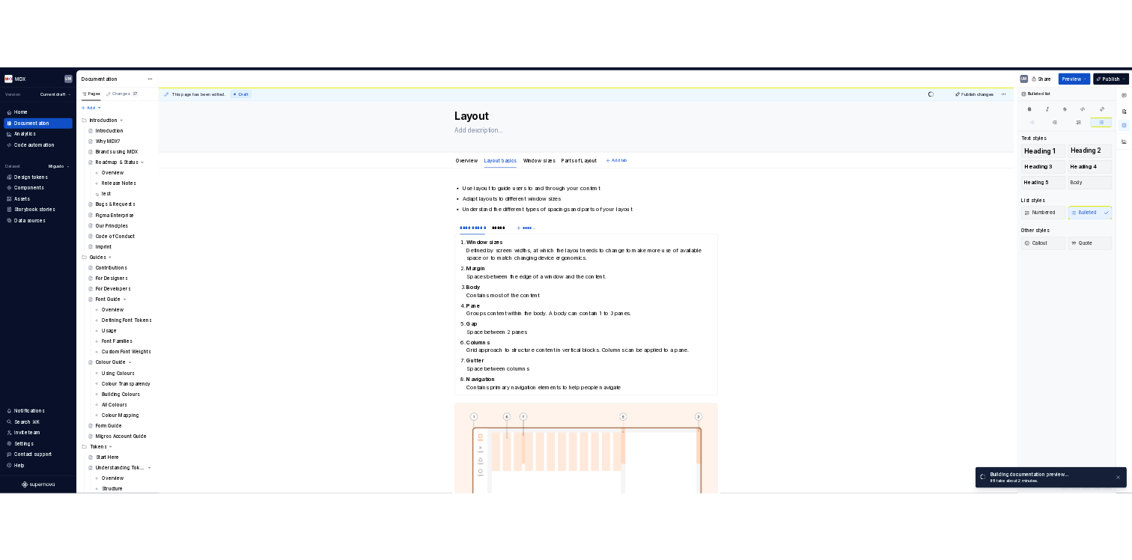
scroll to position [67, 0]
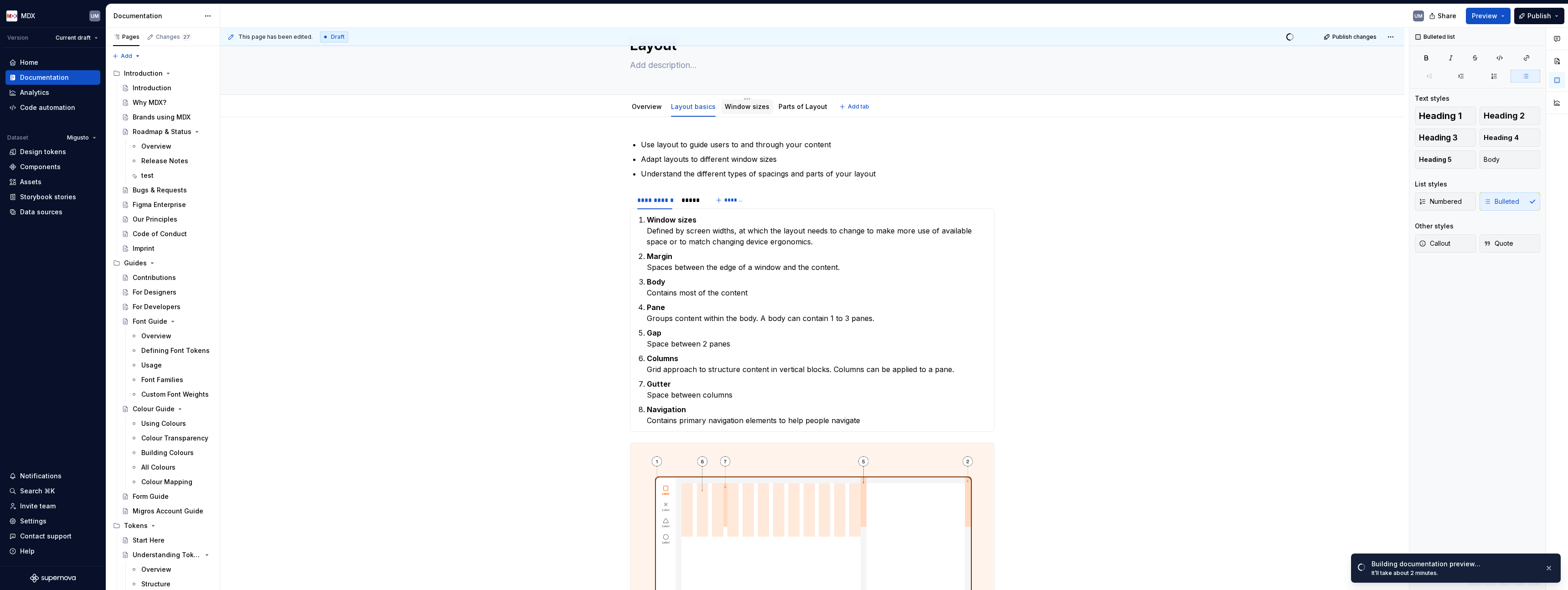
click at [739, 108] on link "Window sizes" at bounding box center [747, 106] width 44 height 8
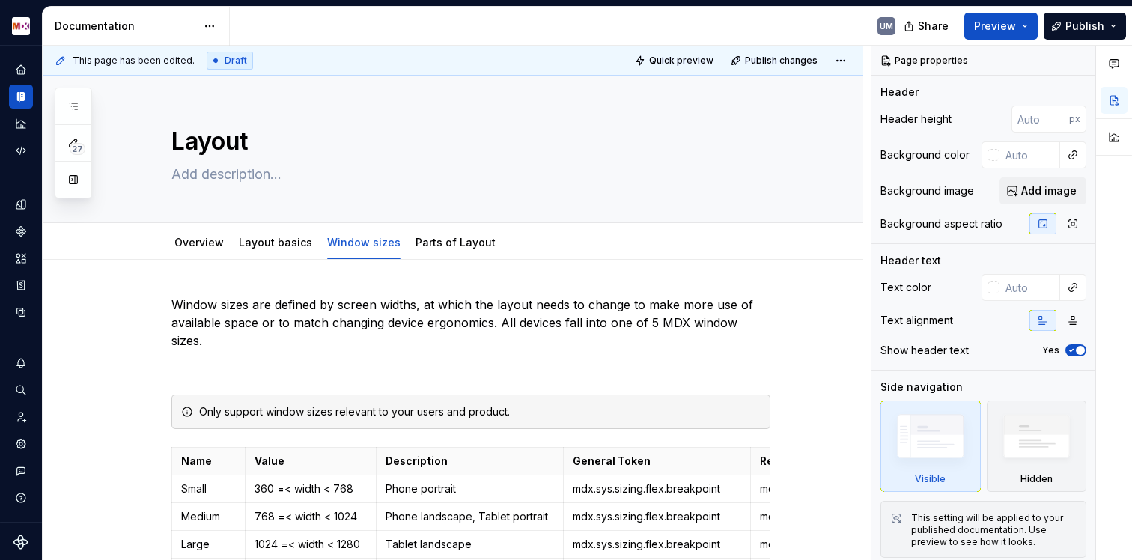
type textarea "*"
